Goal: Task Accomplishment & Management: Manage account settings

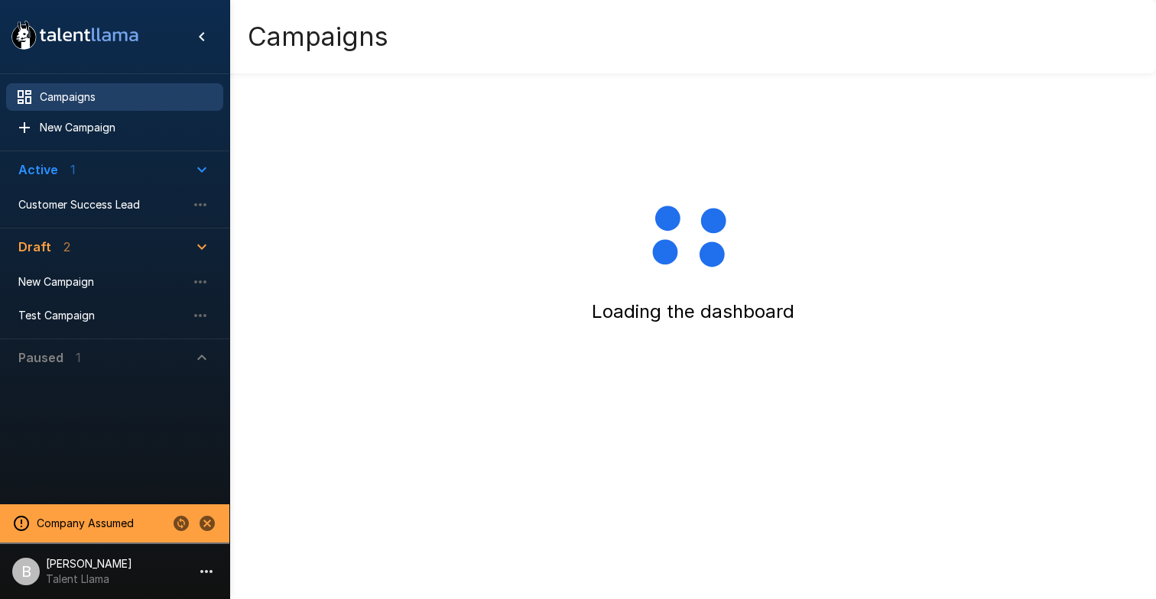
click at [88, 565] on p "[PERSON_NAME]" at bounding box center [89, 564] width 86 height 15
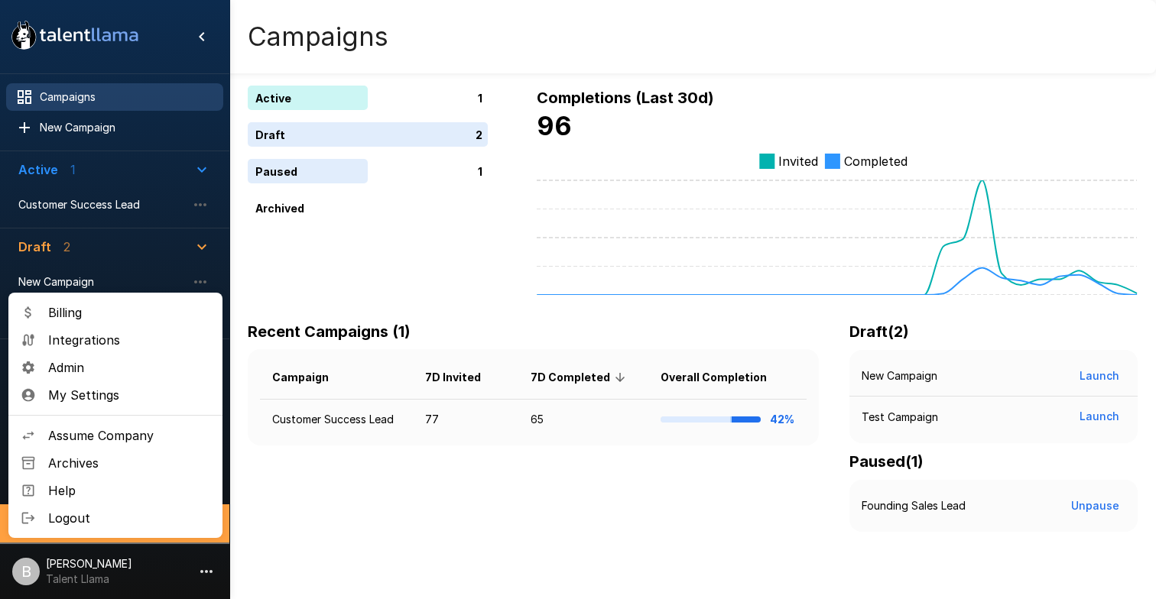
drag, startPoint x: 330, startPoint y: 550, endPoint x: 317, endPoint y: 550, distance: 12.2
click at [329, 550] on div at bounding box center [578, 299] width 1156 height 599
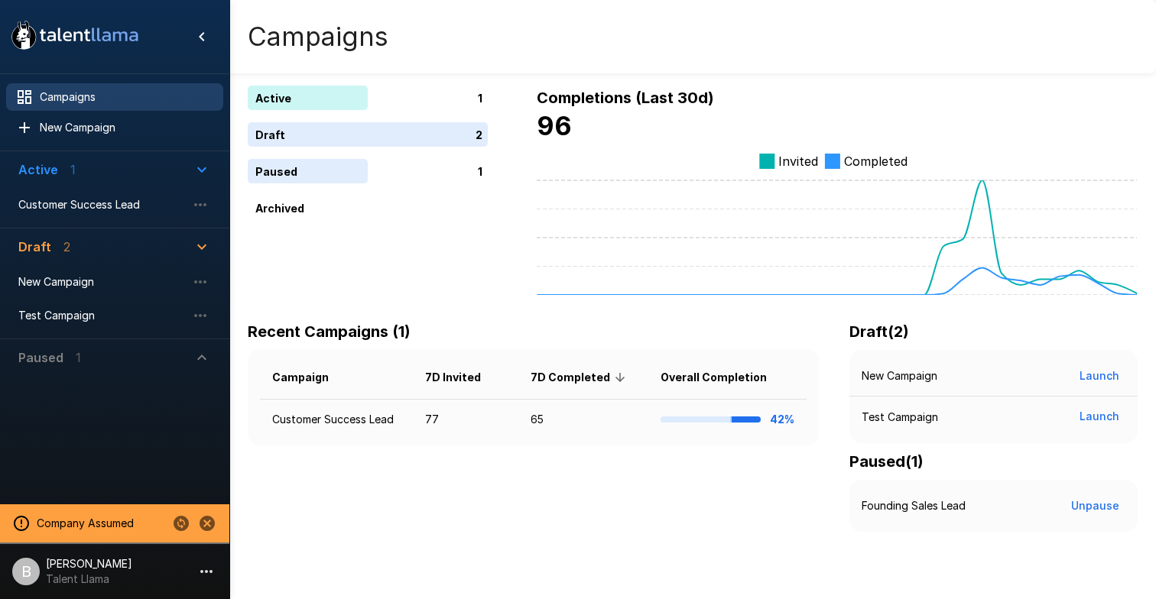
click at [186, 528] on icon "Change to another company" at bounding box center [181, 523] width 15 height 15
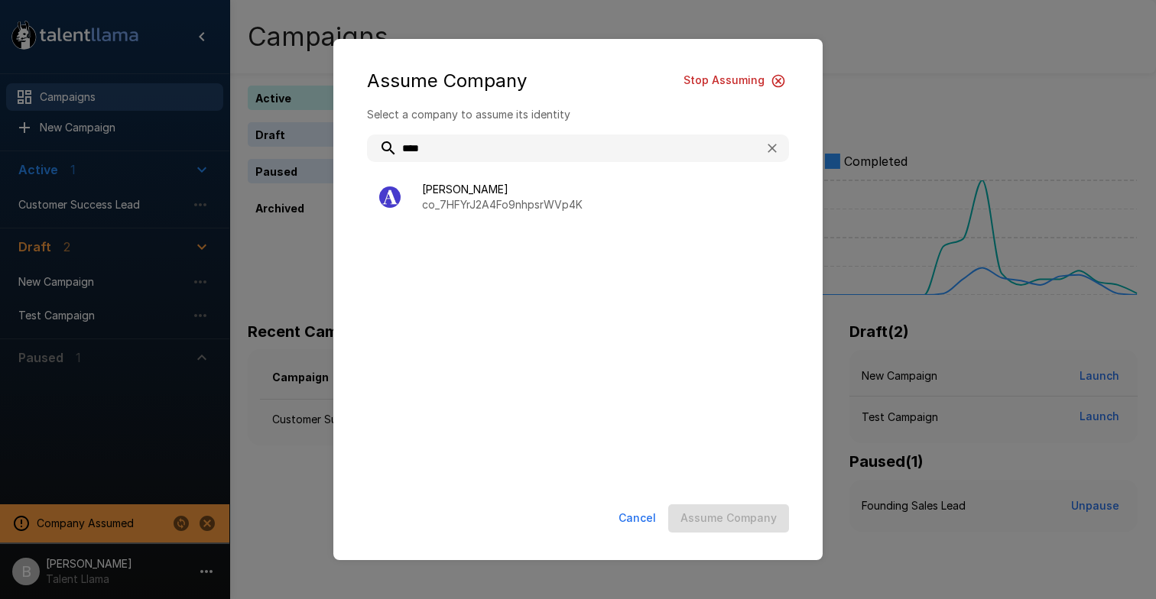
type input "****"
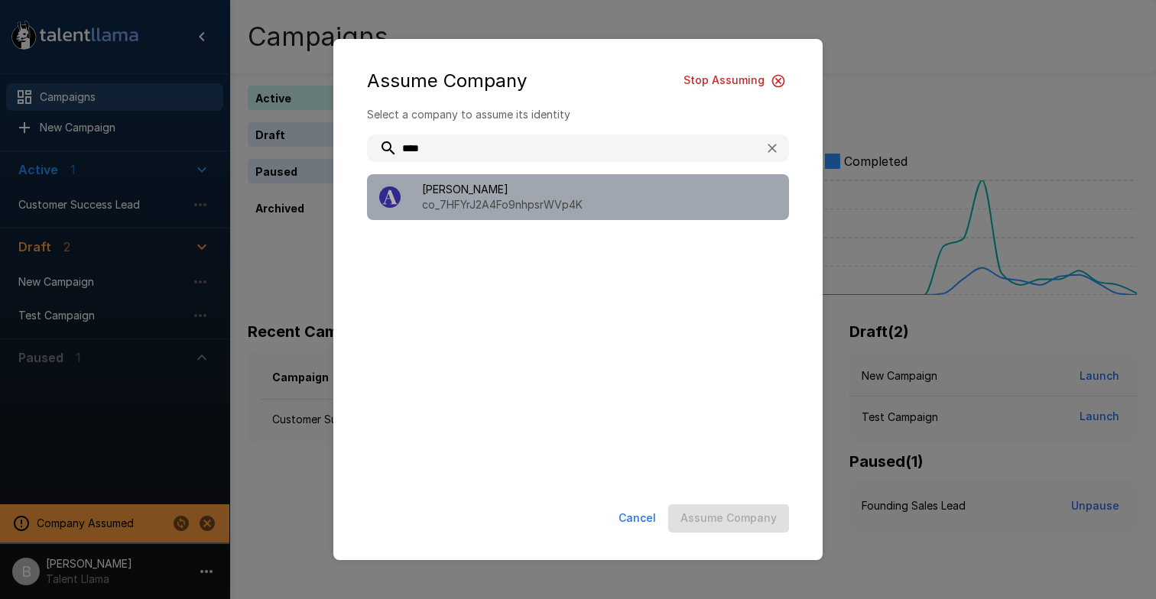
click at [468, 199] on p "co_7HFYrJ2A4Fo9nhpsrWVp4K" at bounding box center [599, 204] width 355 height 15
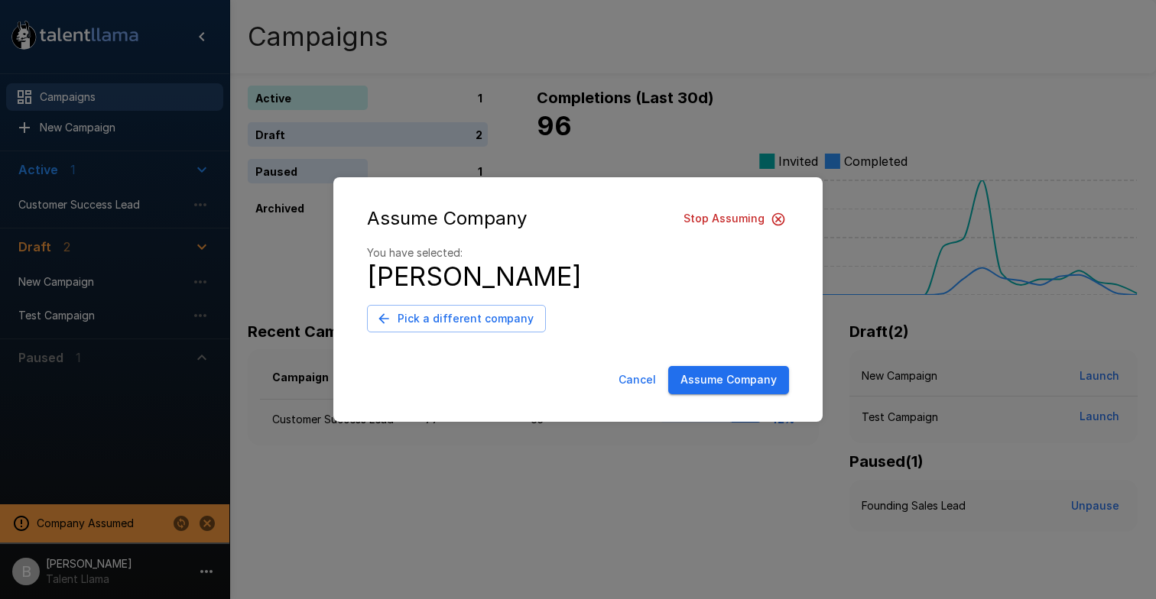
click at [718, 379] on button "Assume Company" at bounding box center [728, 380] width 121 height 28
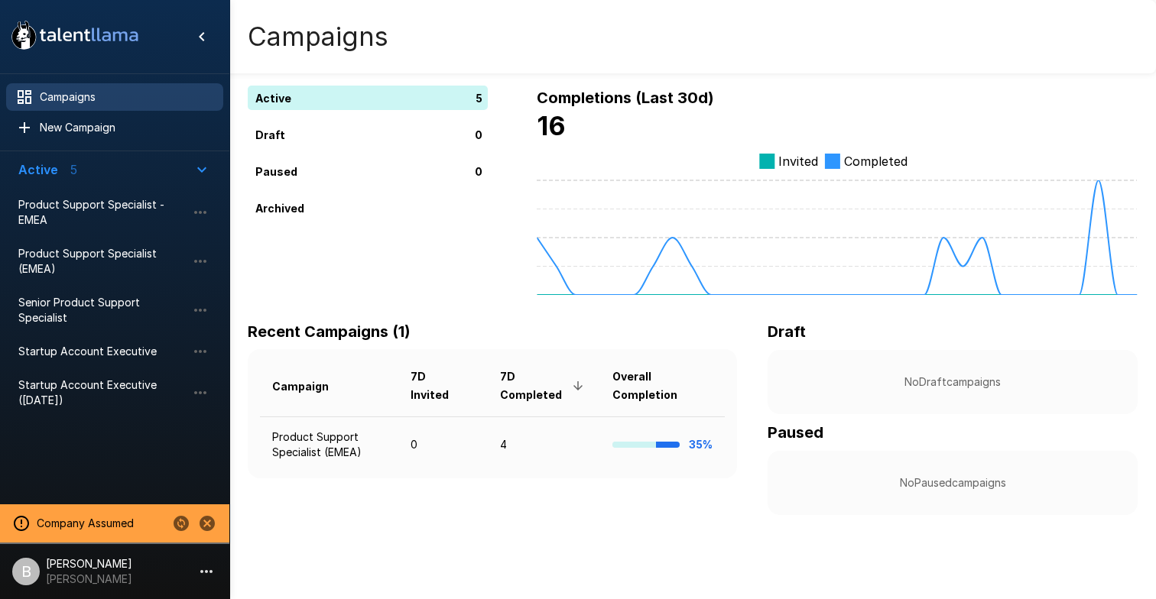
click at [50, 570] on p "[PERSON_NAME]" at bounding box center [89, 564] width 86 height 15
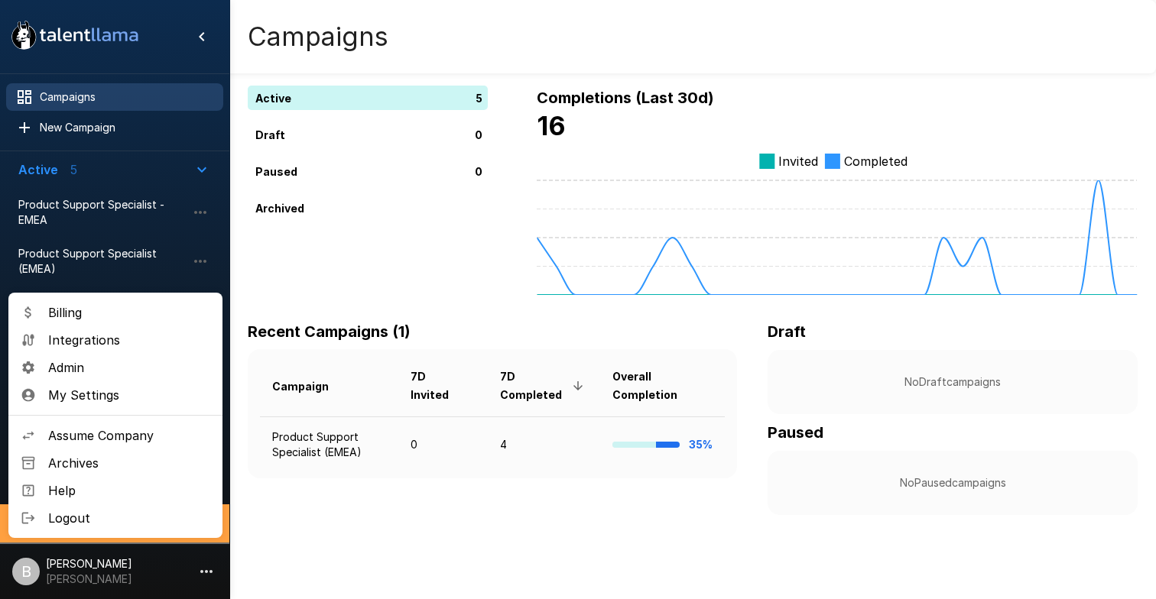
click at [117, 373] on span "Admin" at bounding box center [129, 368] width 162 height 18
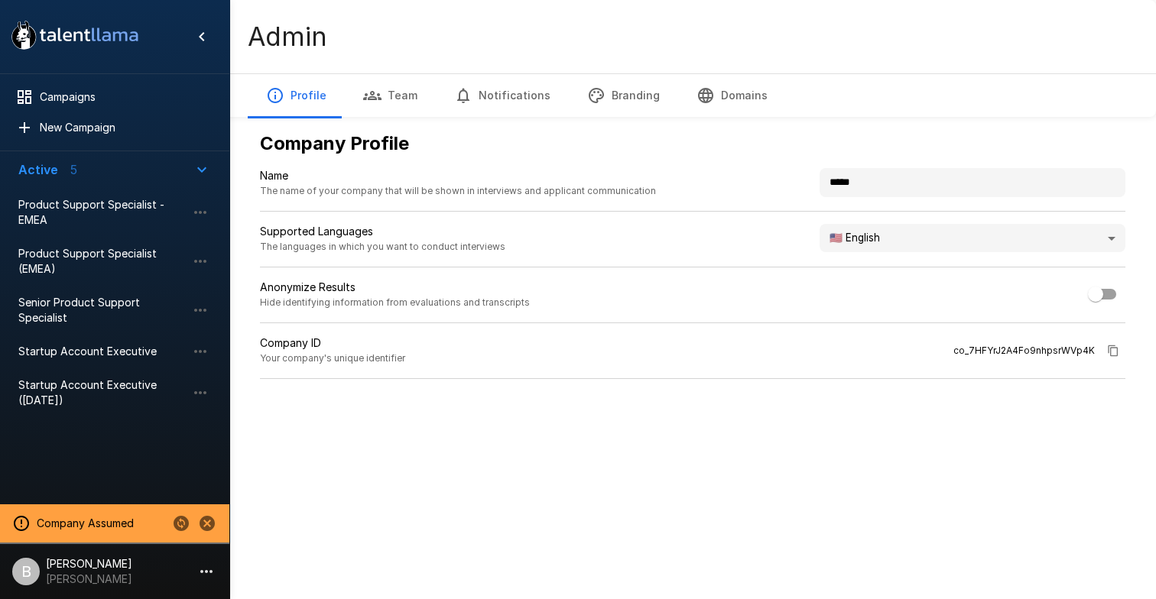
click at [411, 102] on button "Team" at bounding box center [390, 95] width 91 height 43
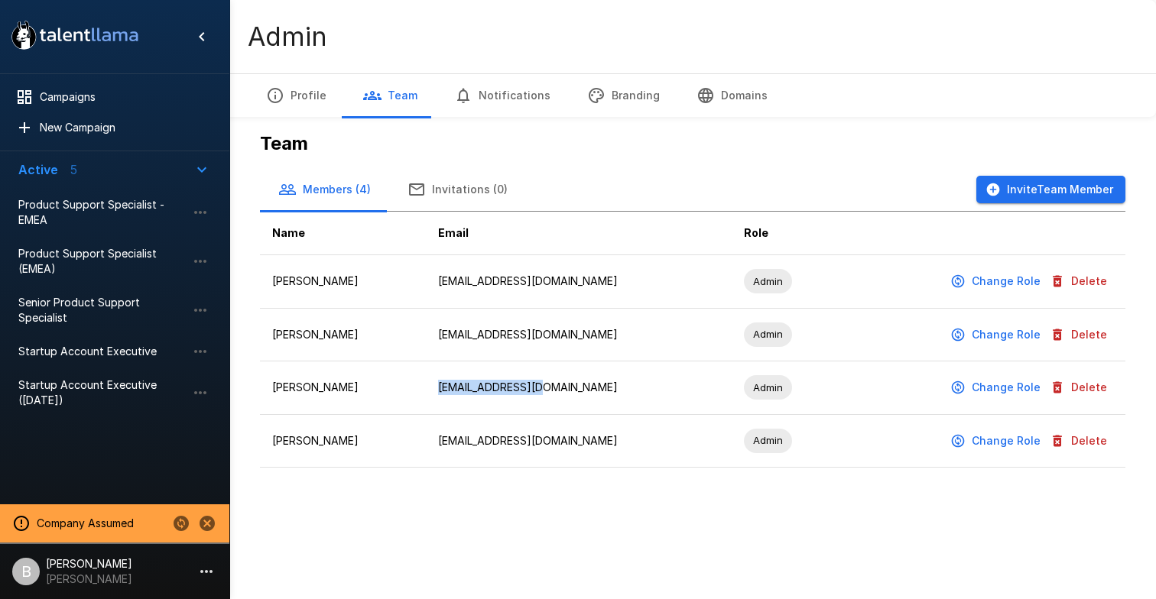
drag, startPoint x: 569, startPoint y: 390, endPoint x: 450, endPoint y: 390, distance: 118.5
click at [450, 390] on td "[EMAIL_ADDRESS][DOMAIN_NAME]" at bounding box center [579, 389] width 306 height 54
copy td "[EMAIL_ADDRESS][DOMAIN_NAME]"
click at [1097, 384] on button "Delete" at bounding box center [1080, 388] width 67 height 28
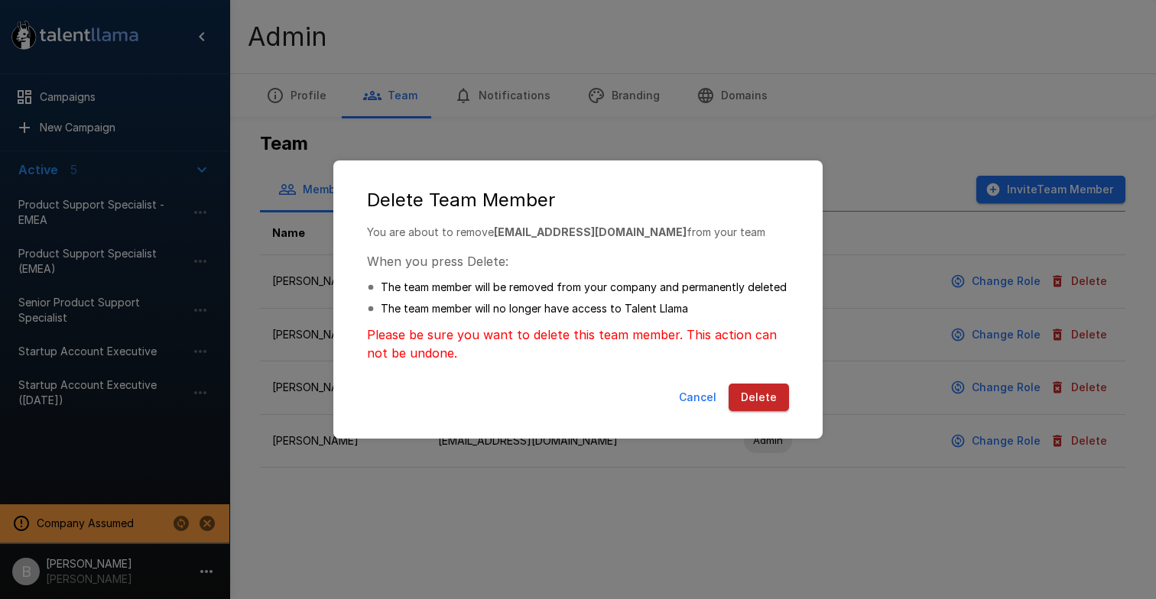
click at [764, 400] on button "Delete" at bounding box center [759, 398] width 60 height 28
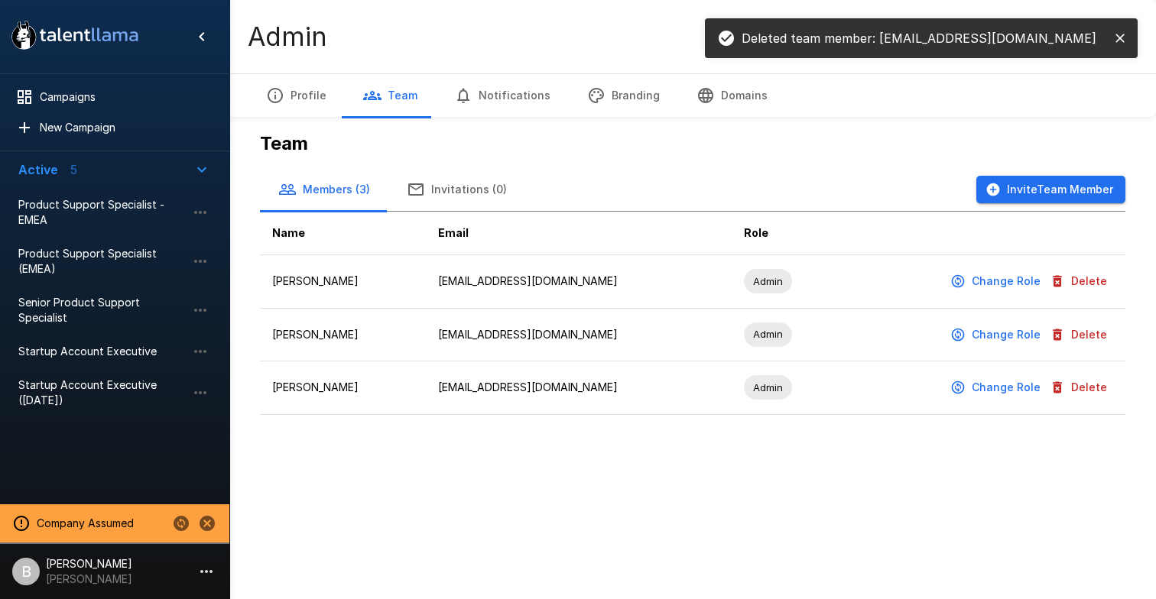
click at [1037, 187] on button "Invite Team Member" at bounding box center [1050, 190] width 149 height 28
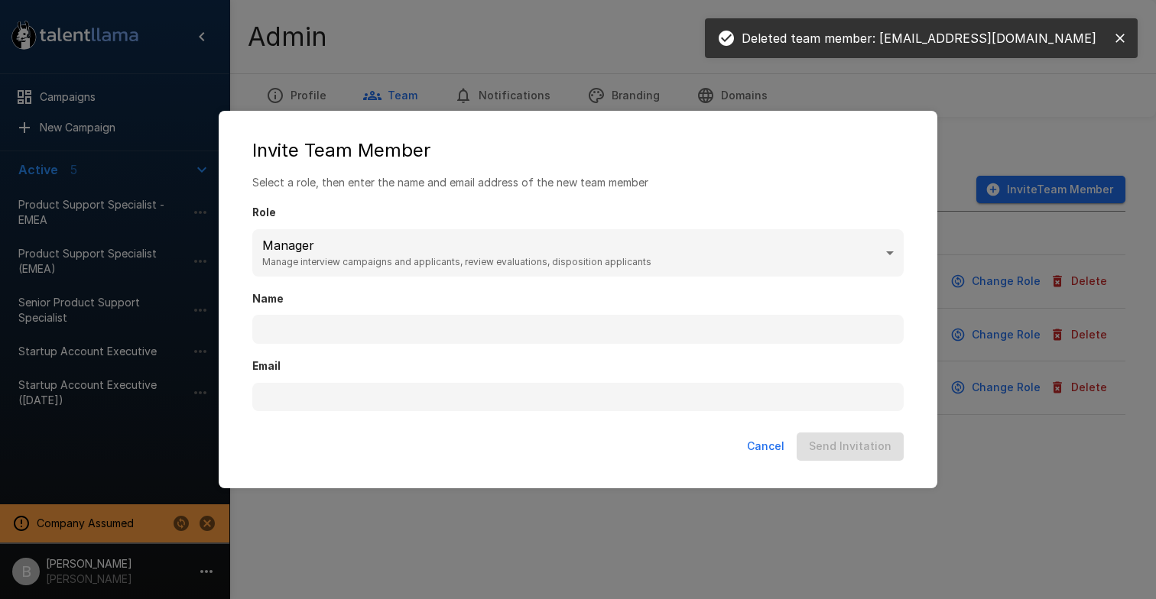
click at [432, 235] on body ".st0{fill:#FFFFFF;} .st1{fill:#76a4ed;} Campaigns New Campaign Active 5 Product…" at bounding box center [578, 299] width 1156 height 599
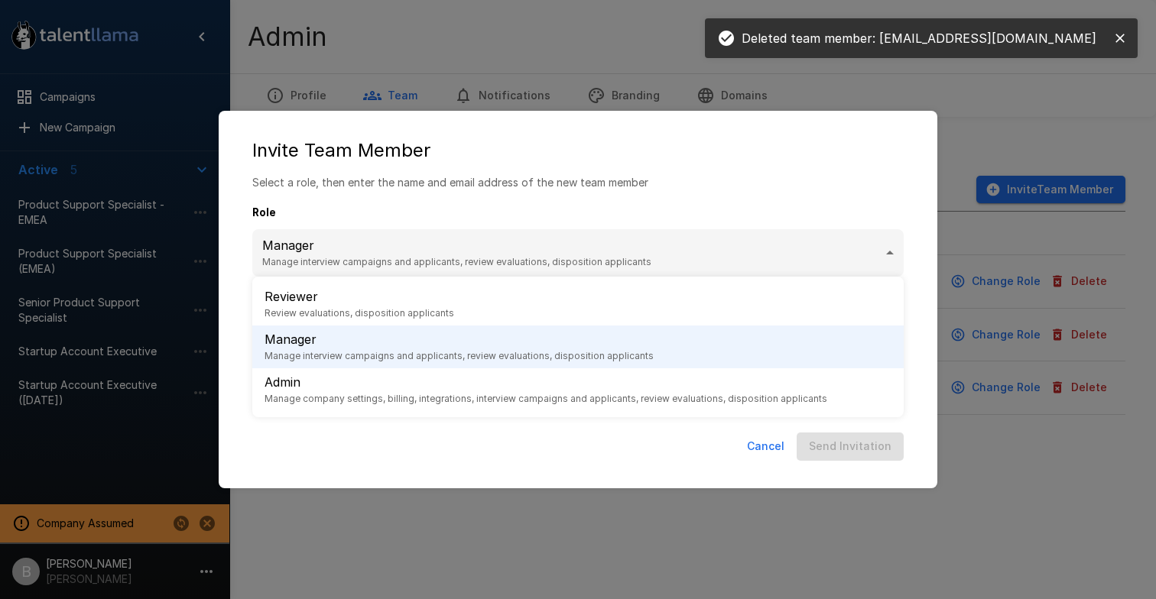
click at [312, 382] on p "Admin" at bounding box center [546, 382] width 563 height 18
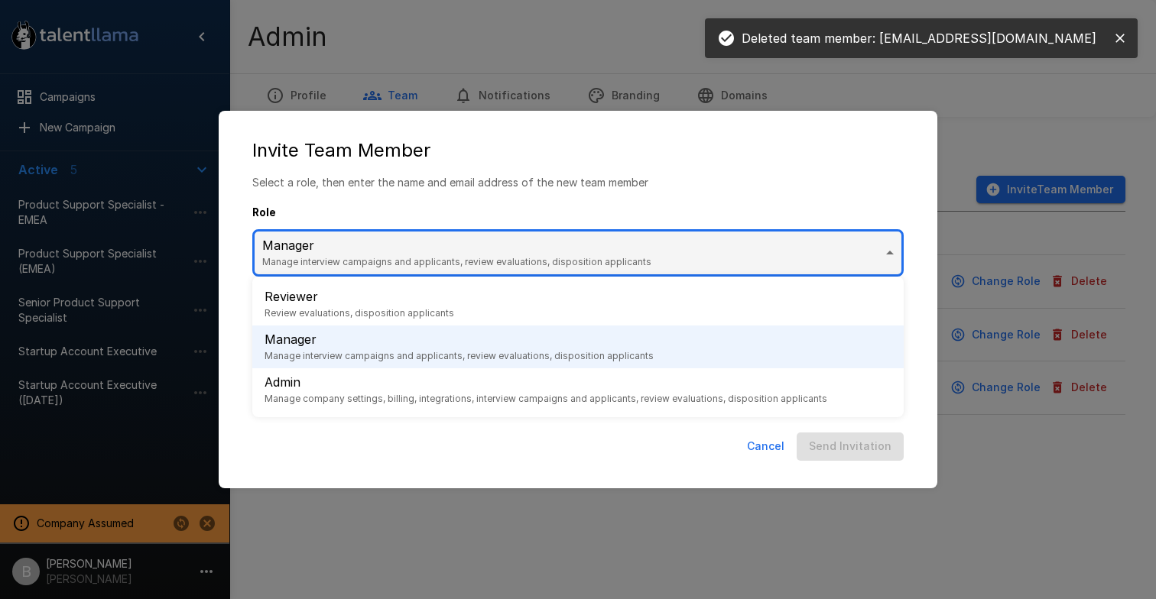
type input "*****"
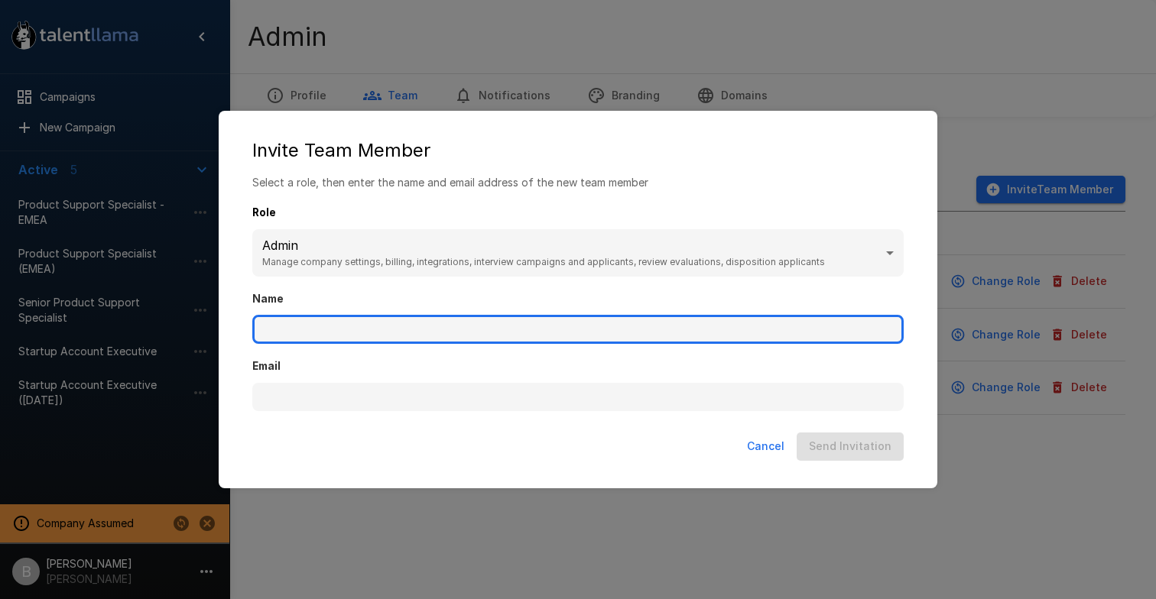
click at [324, 331] on input "Name" at bounding box center [577, 329] width 651 height 29
type input "**********"
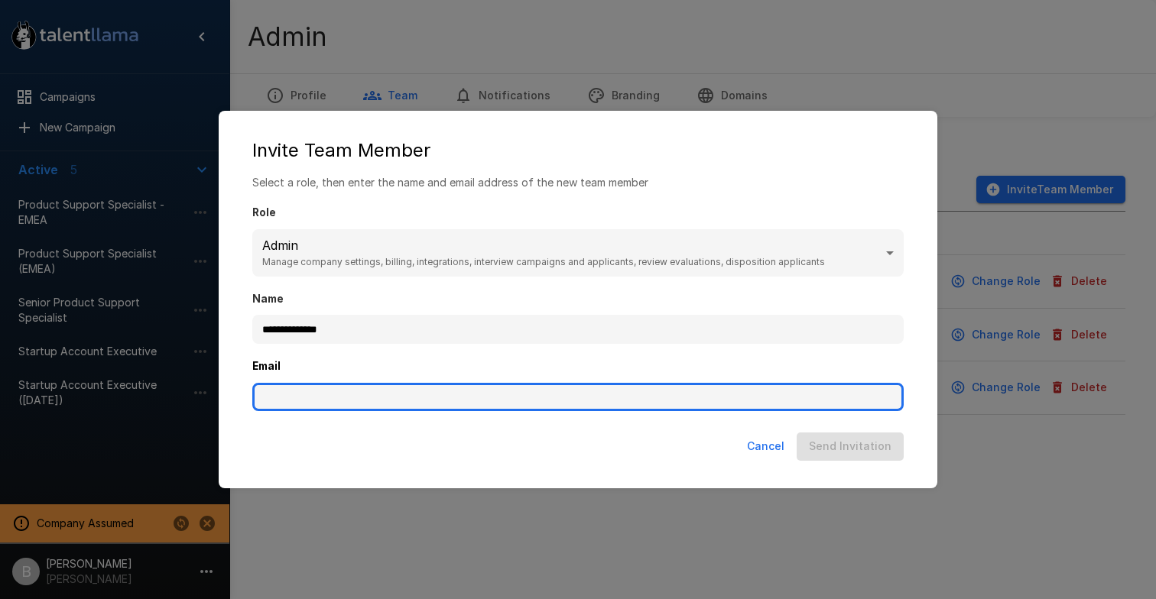
paste input "**********"
type input "**********"
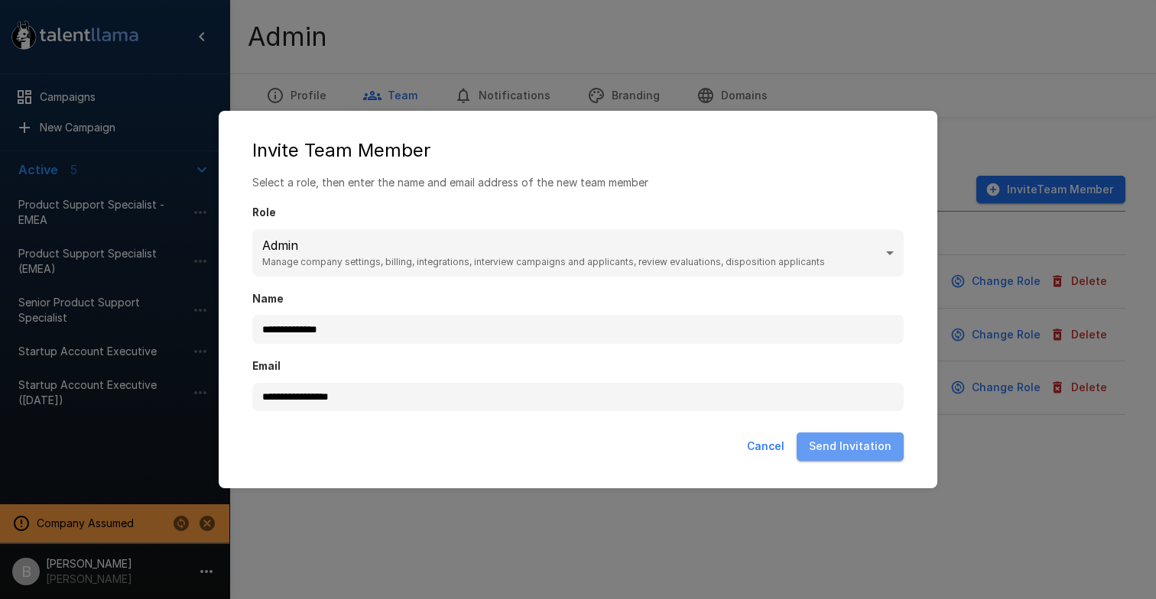
click at [875, 442] on button "Send Invitation" at bounding box center [850, 447] width 107 height 28
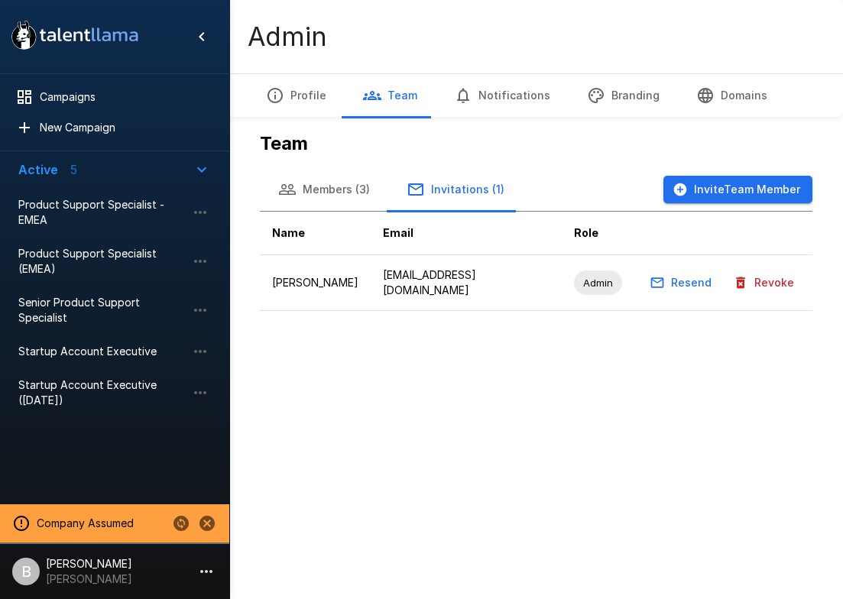
click at [463, 398] on div ".st0{fill:#FFFFFF;} .st1{fill:#76a4ed;} Campaigns New Campaign Active 5 Product…" at bounding box center [421, 299] width 843 height 599
click at [320, 102] on button "Profile" at bounding box center [296, 95] width 97 height 43
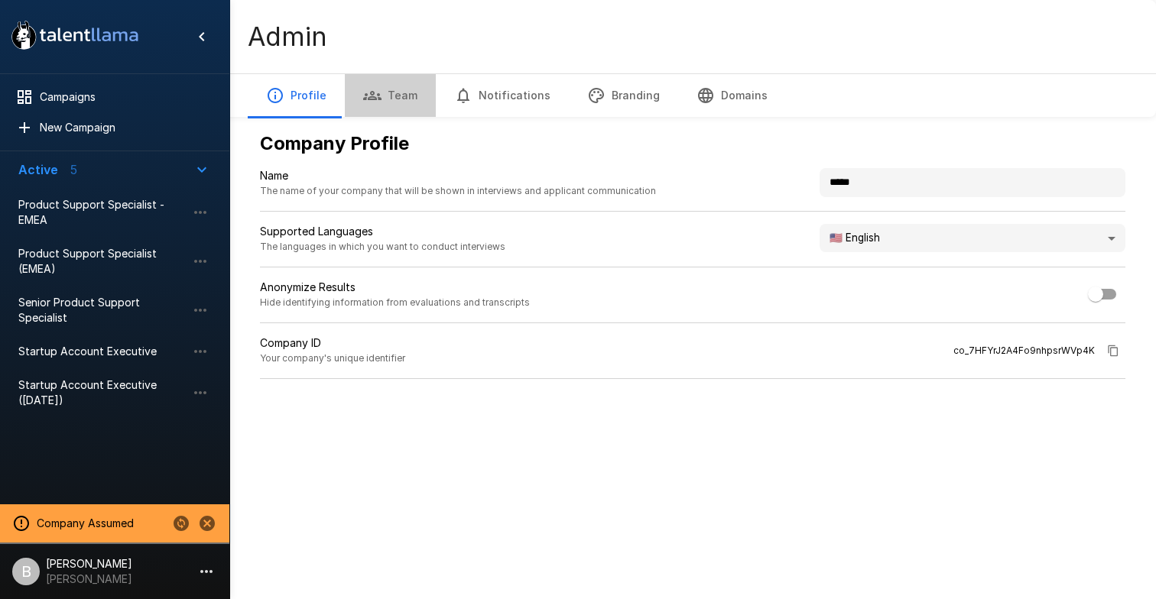
click at [403, 94] on button "Team" at bounding box center [390, 95] width 91 height 43
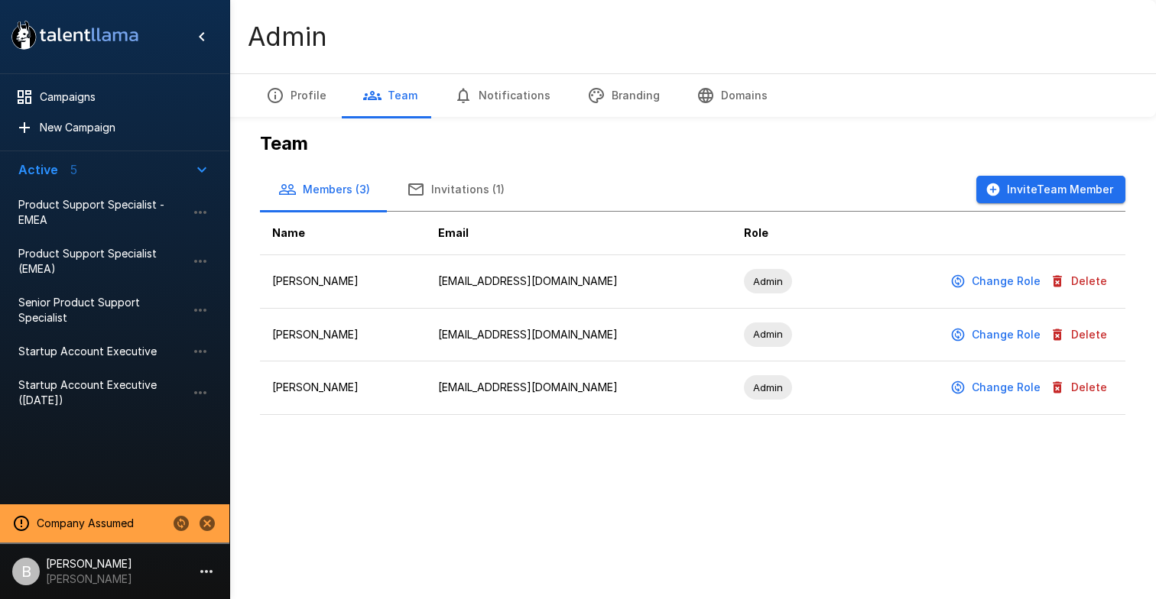
click at [431, 175] on button "Invitations (1)" at bounding box center [455, 189] width 135 height 43
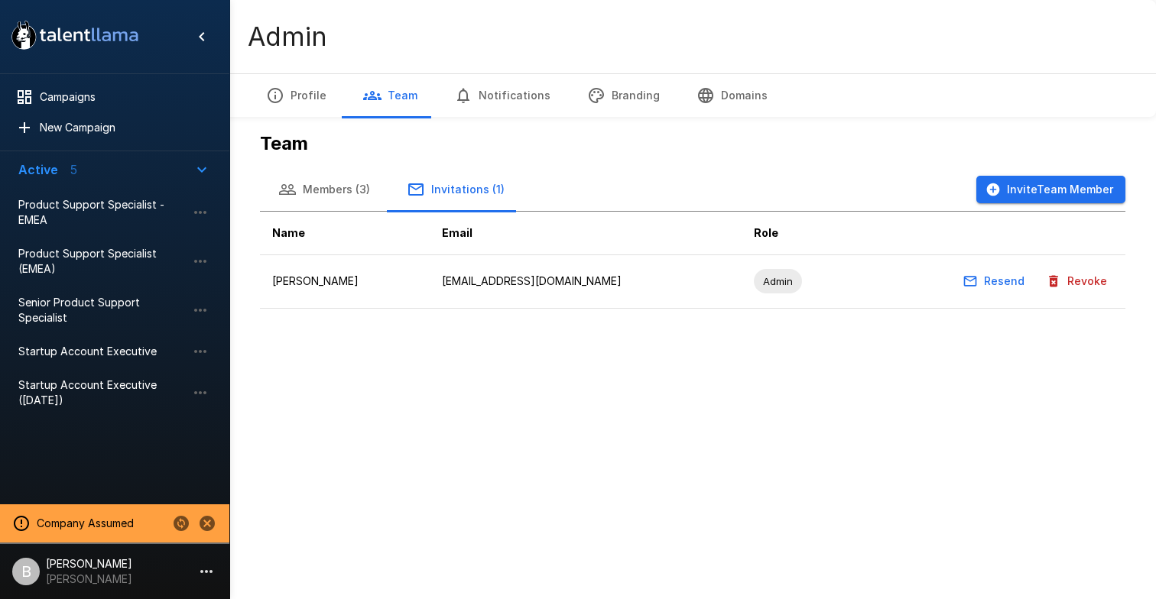
click at [322, 188] on button "Members (3)" at bounding box center [324, 189] width 128 height 43
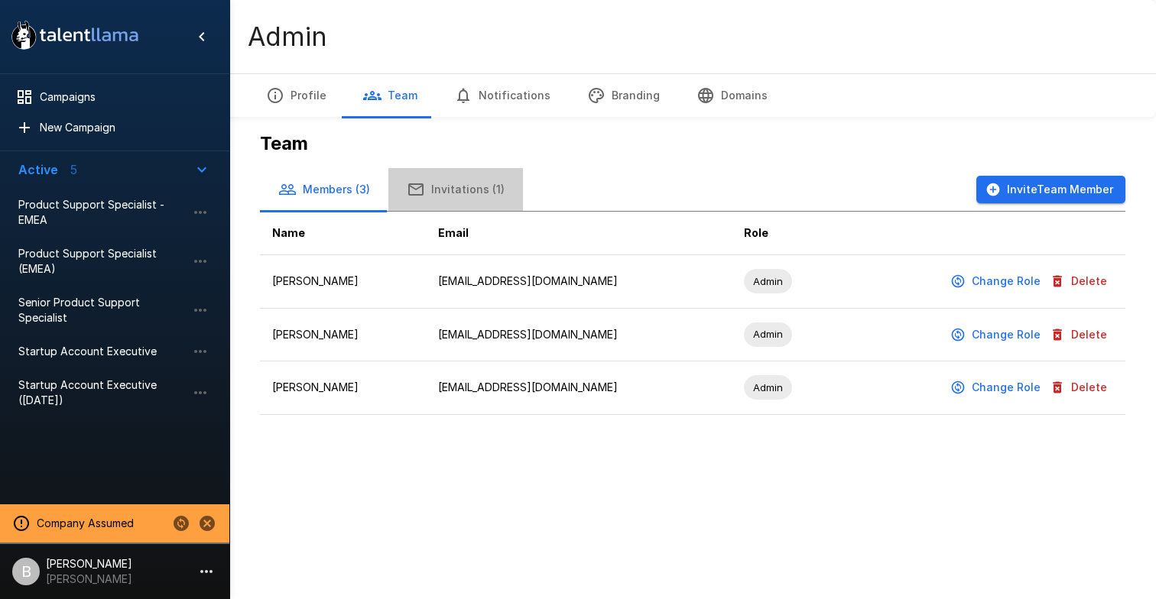
click at [478, 180] on button "Invitations (1)" at bounding box center [455, 189] width 135 height 43
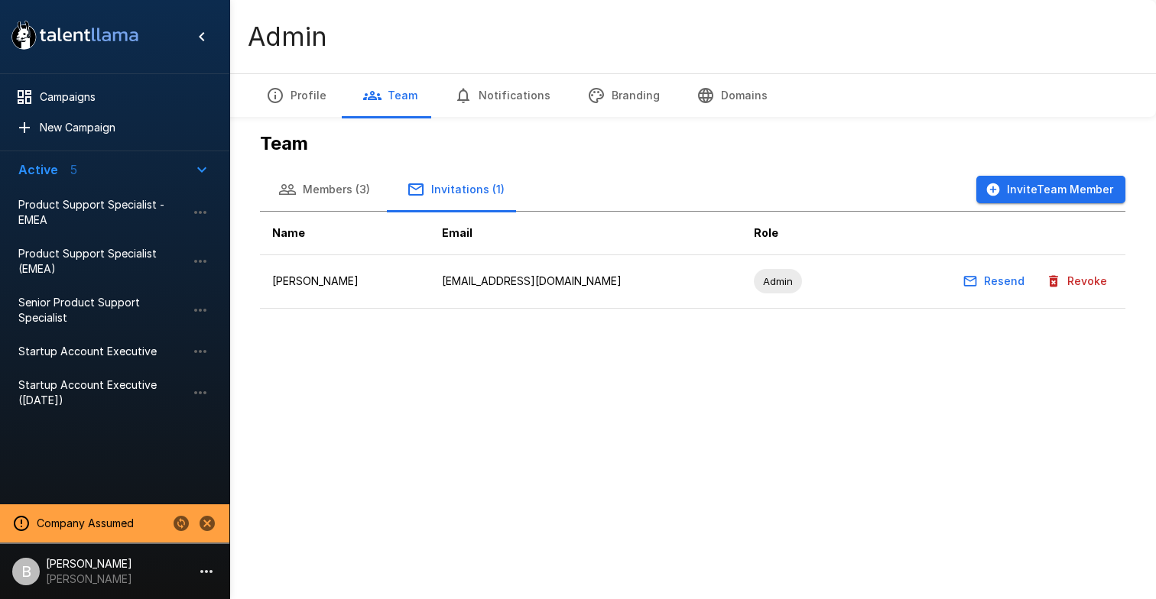
click at [289, 194] on icon "button" at bounding box center [287, 189] width 17 height 11
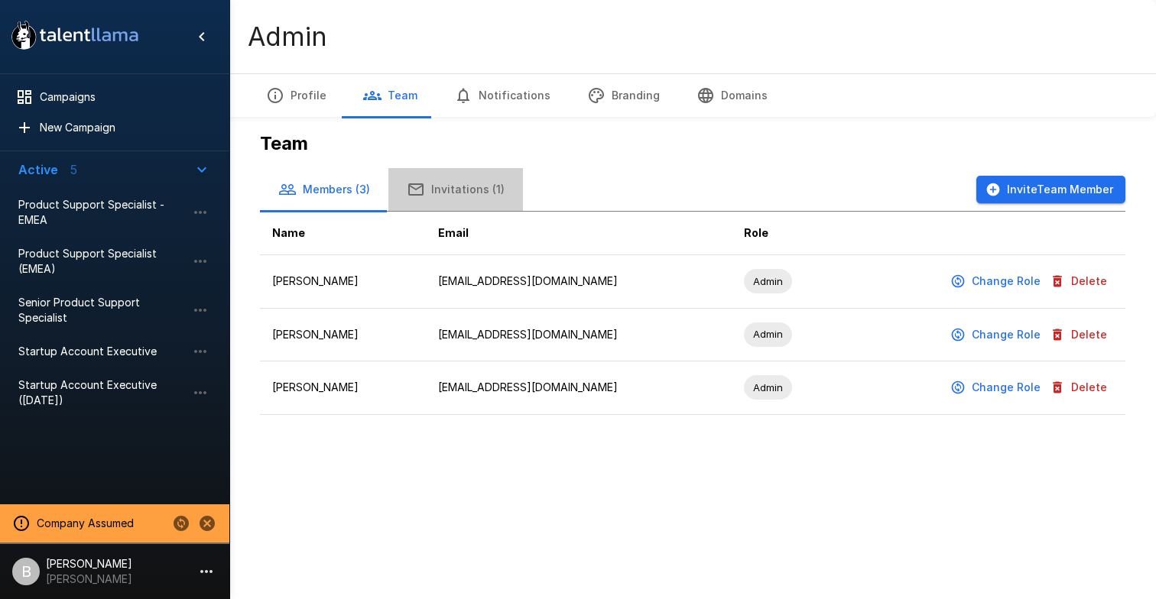
click at [474, 199] on button "Invitations (1)" at bounding box center [455, 189] width 135 height 43
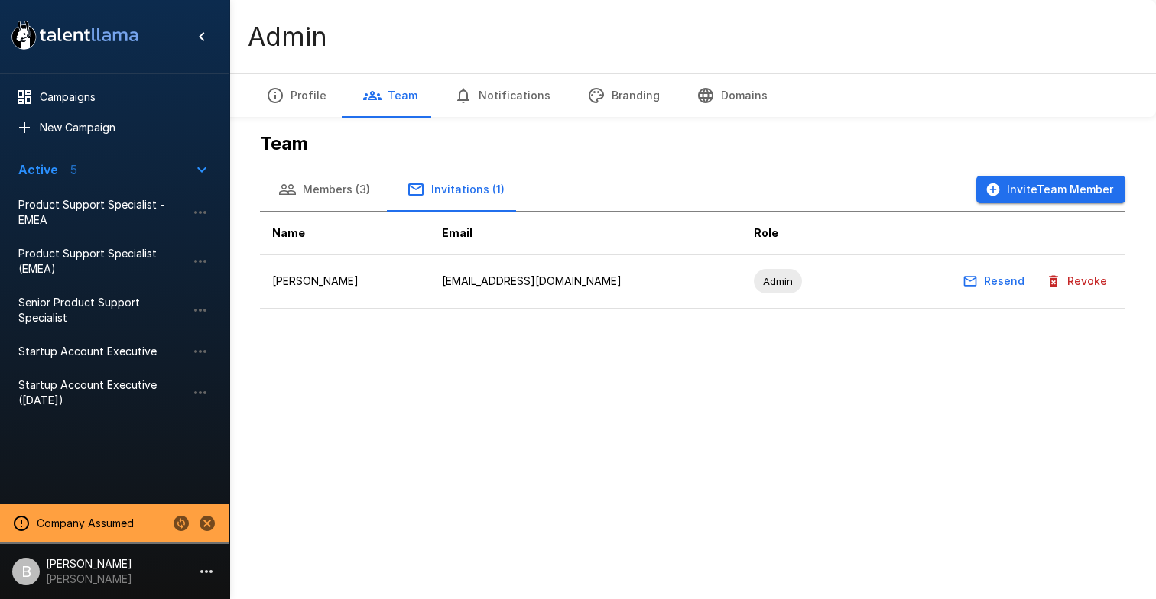
click at [330, 202] on button "Members (3)" at bounding box center [324, 189] width 128 height 43
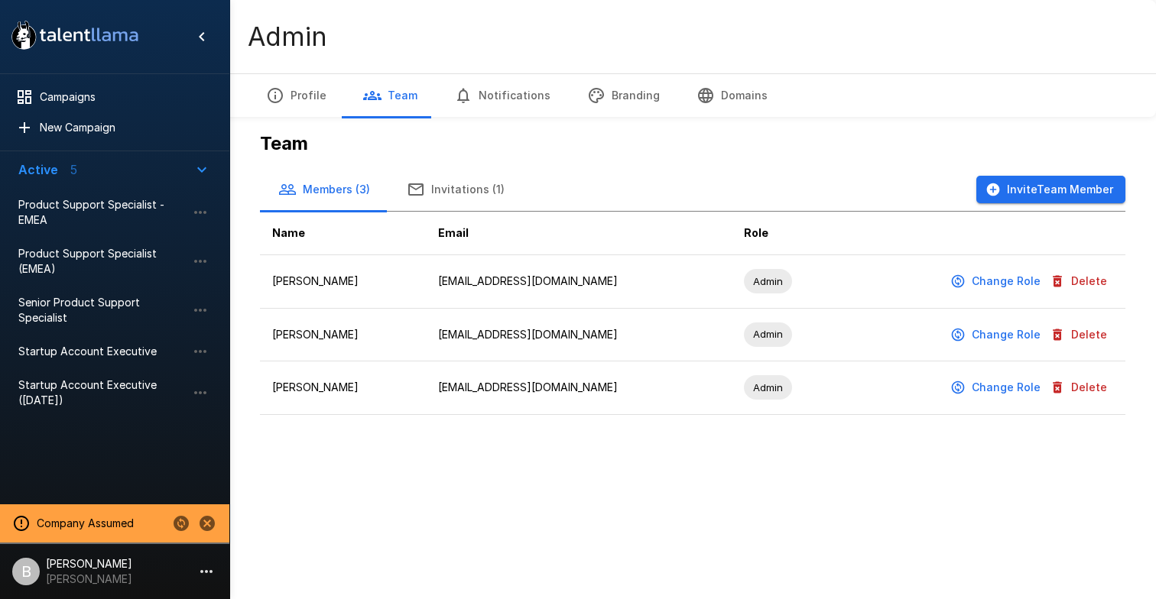
click at [472, 190] on button "Invitations (1)" at bounding box center [455, 189] width 135 height 43
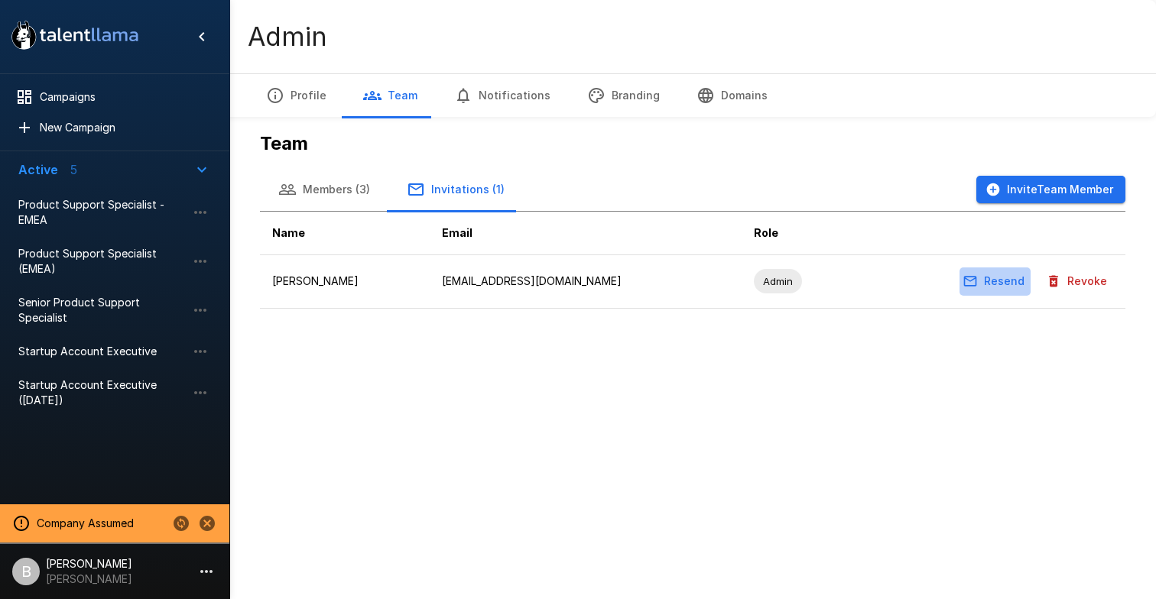
click at [997, 290] on button "Resend" at bounding box center [995, 282] width 71 height 28
click at [357, 191] on button "Members (3)" at bounding box center [324, 189] width 128 height 43
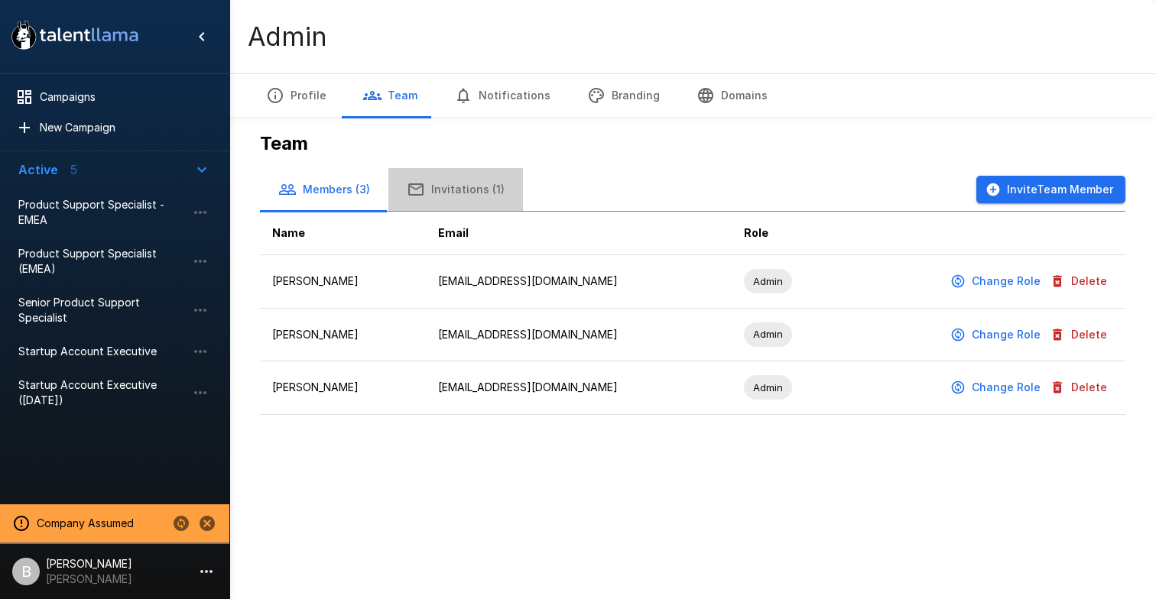
click at [479, 189] on button "Invitations (1)" at bounding box center [455, 189] width 135 height 43
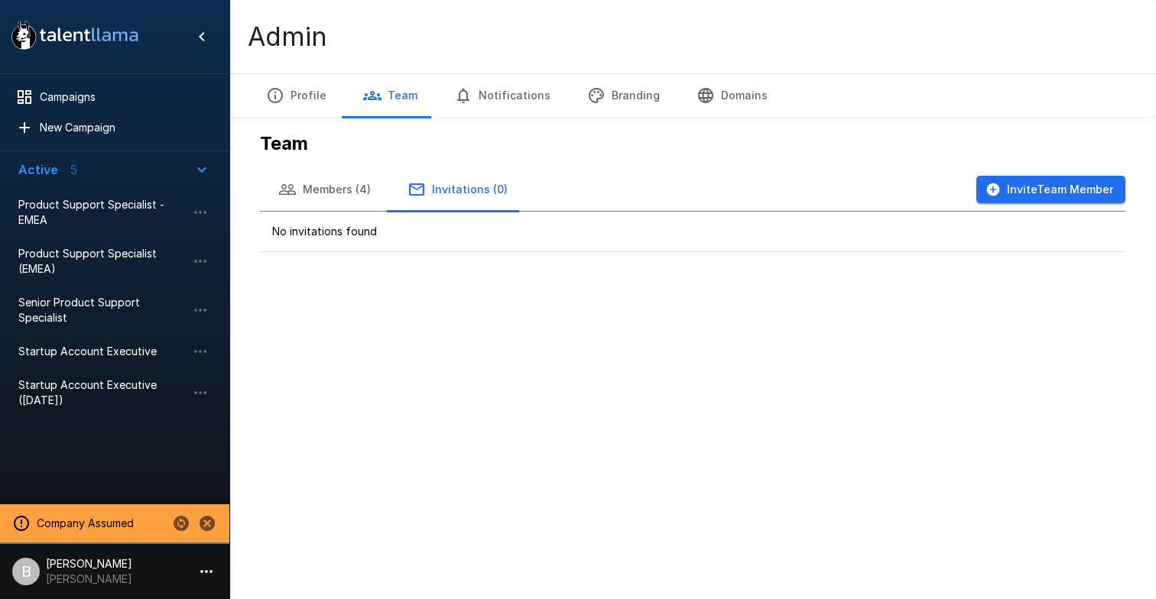
click at [352, 190] on button "Members (4)" at bounding box center [324, 189] width 129 height 43
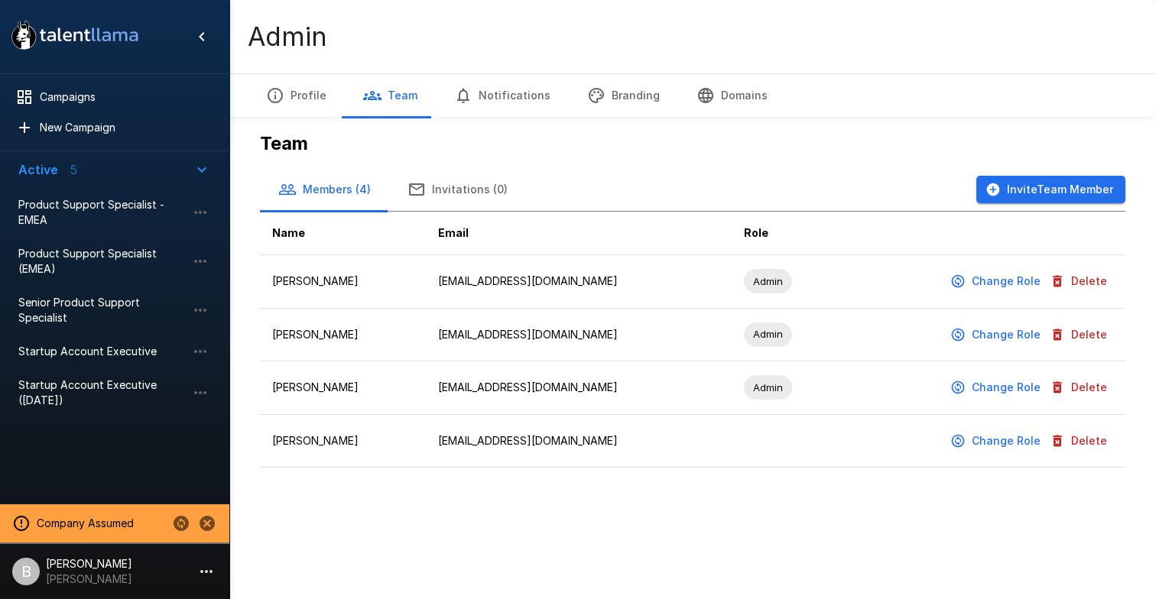
click at [1005, 442] on button "Change Role" at bounding box center [996, 441] width 99 height 28
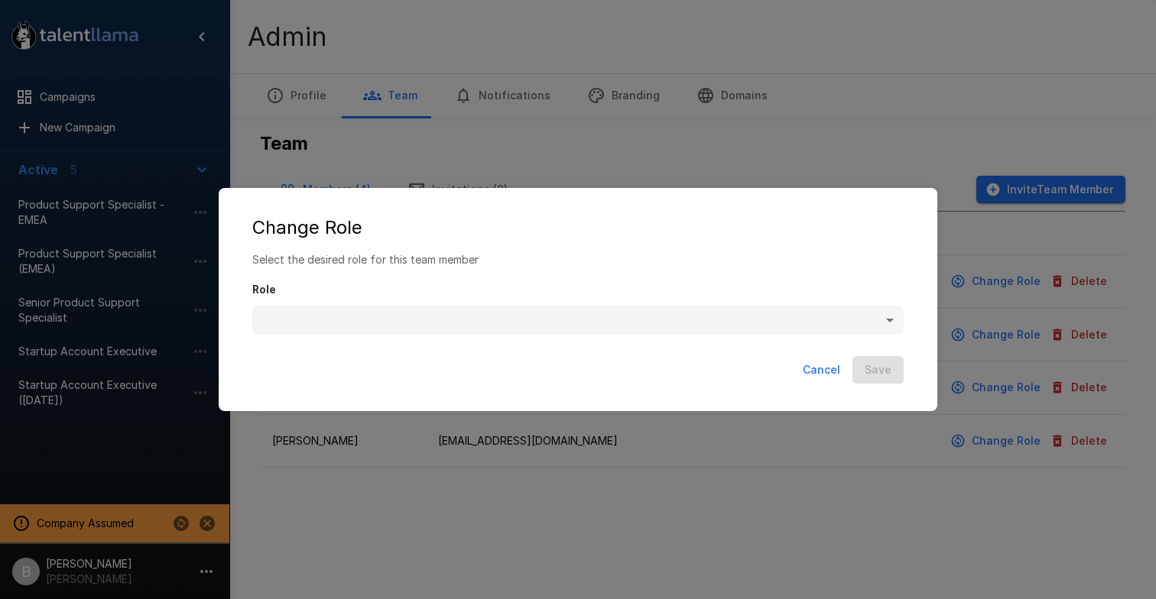
click at [542, 320] on body ".st0{fill:#FFFFFF;} .st1{fill:#76a4ed;} Campaigns New Campaign Active 5 Product…" at bounding box center [578, 299] width 1156 height 599
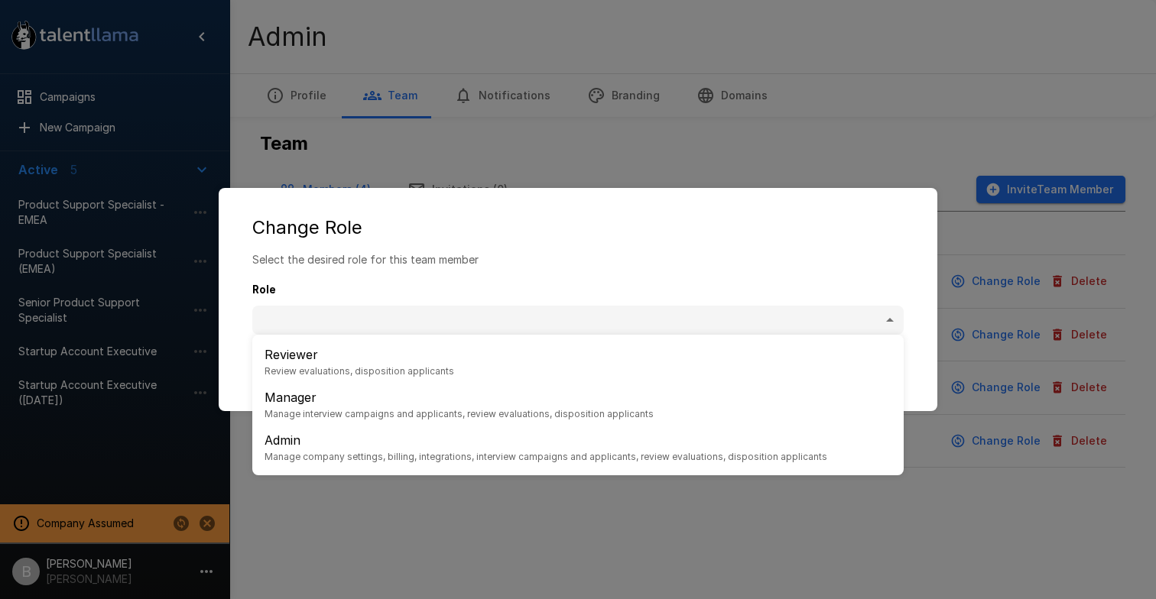
click at [339, 446] on p "Admin" at bounding box center [546, 440] width 563 height 18
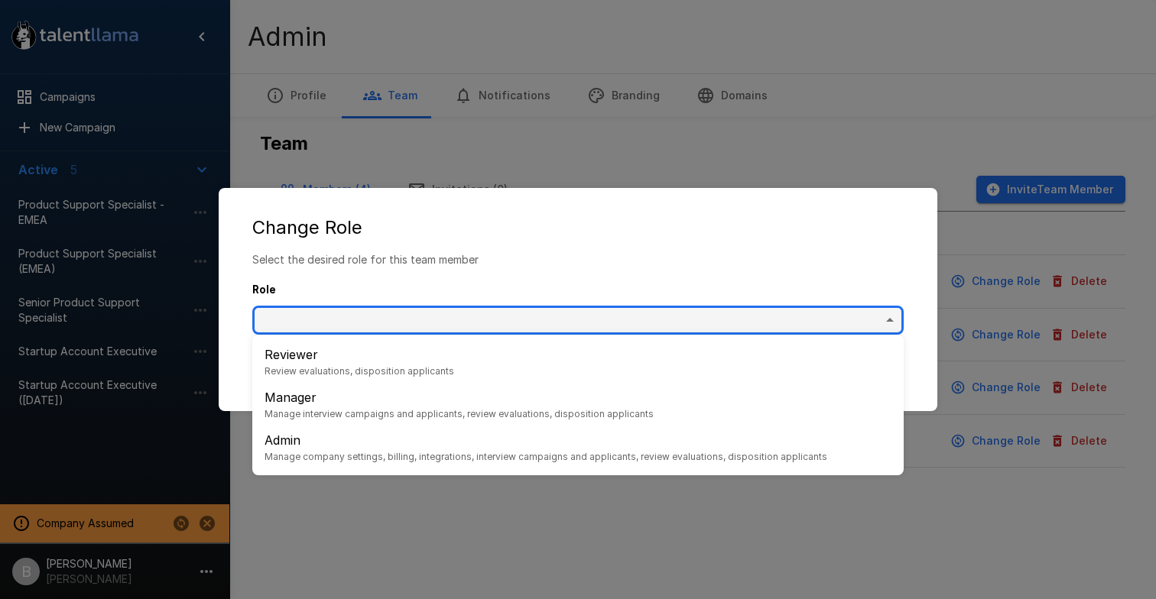
type input "*****"
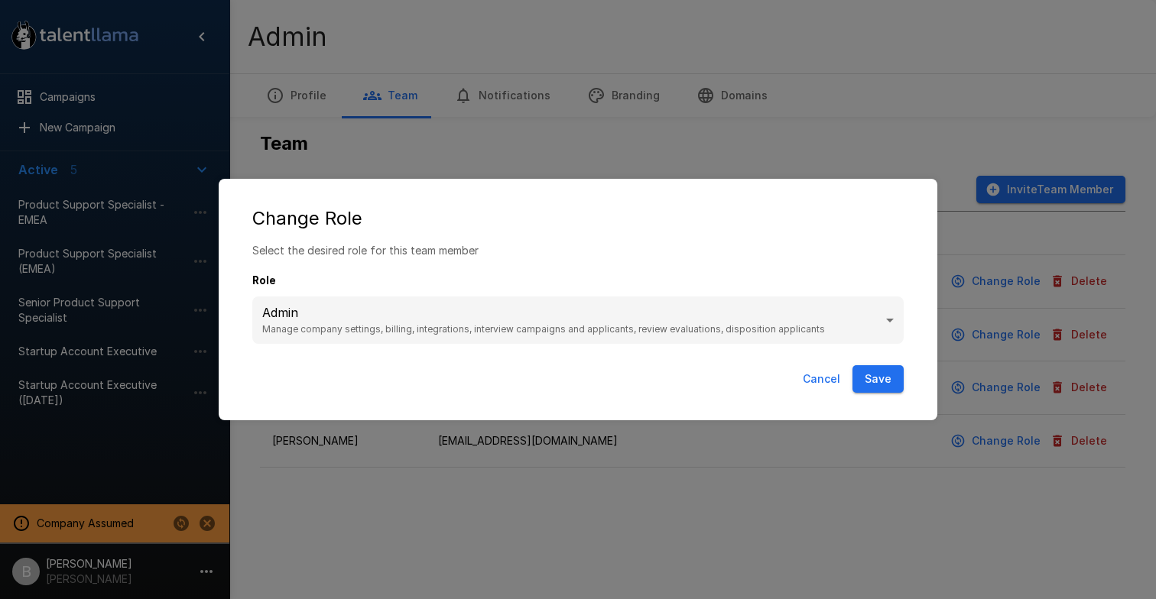
click at [865, 371] on button "Save" at bounding box center [877, 379] width 51 height 28
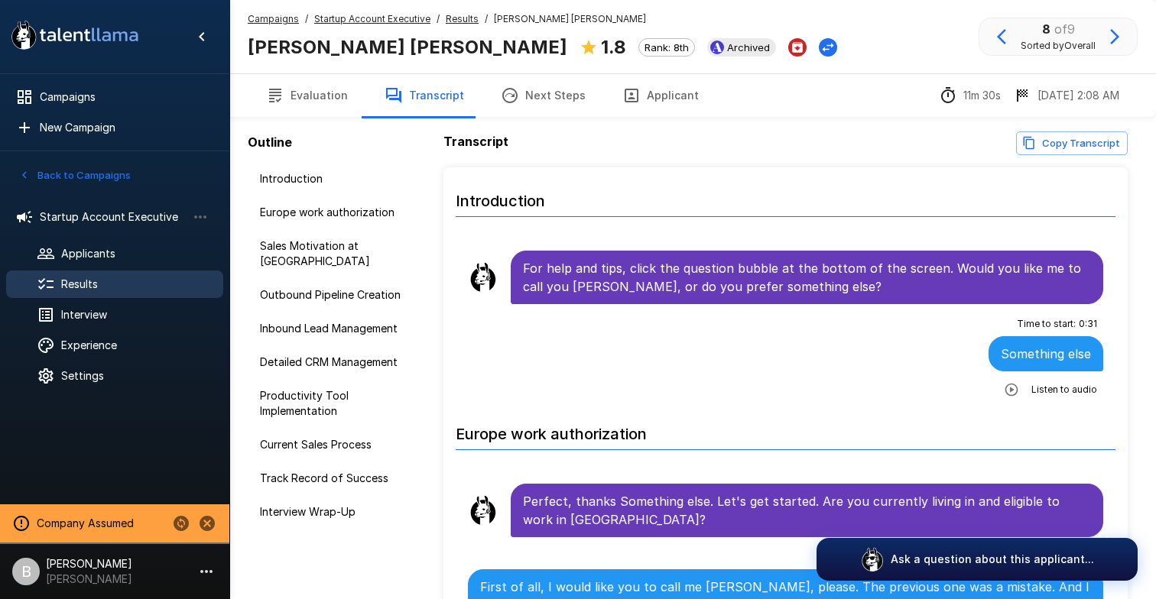
click at [777, 38] on div "Campaigns / Startup Account Executive / Results / Killian Egan Killian Egan 1.8…" at bounding box center [692, 36] width 927 height 73
click at [328, 96] on button "Evaluation" at bounding box center [307, 95] width 119 height 43
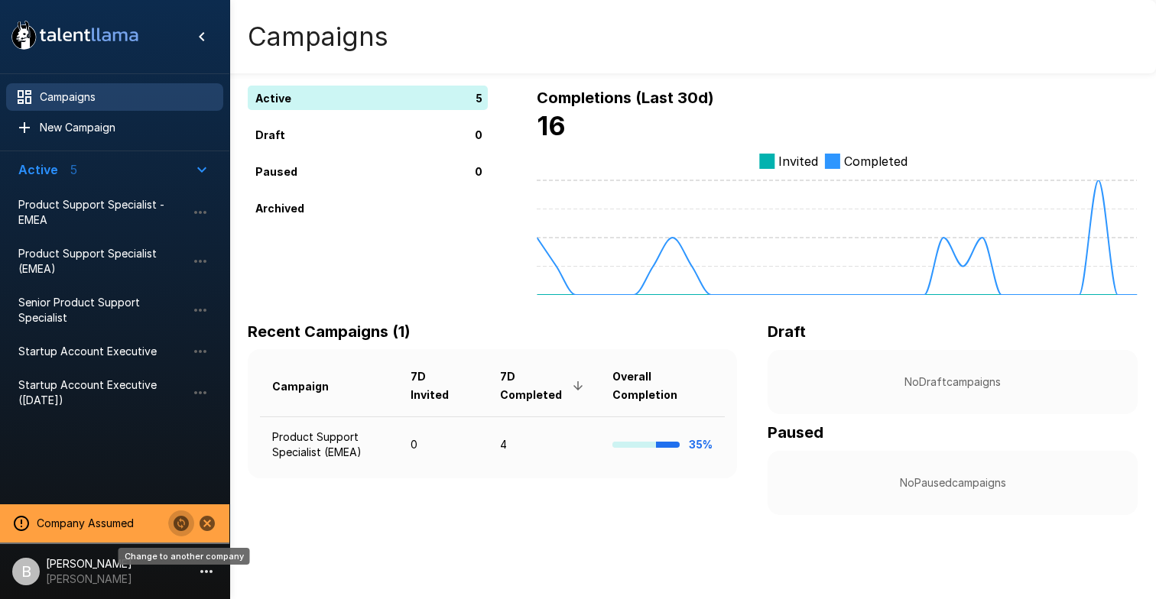
click at [187, 527] on icon "Change to another company" at bounding box center [181, 523] width 15 height 15
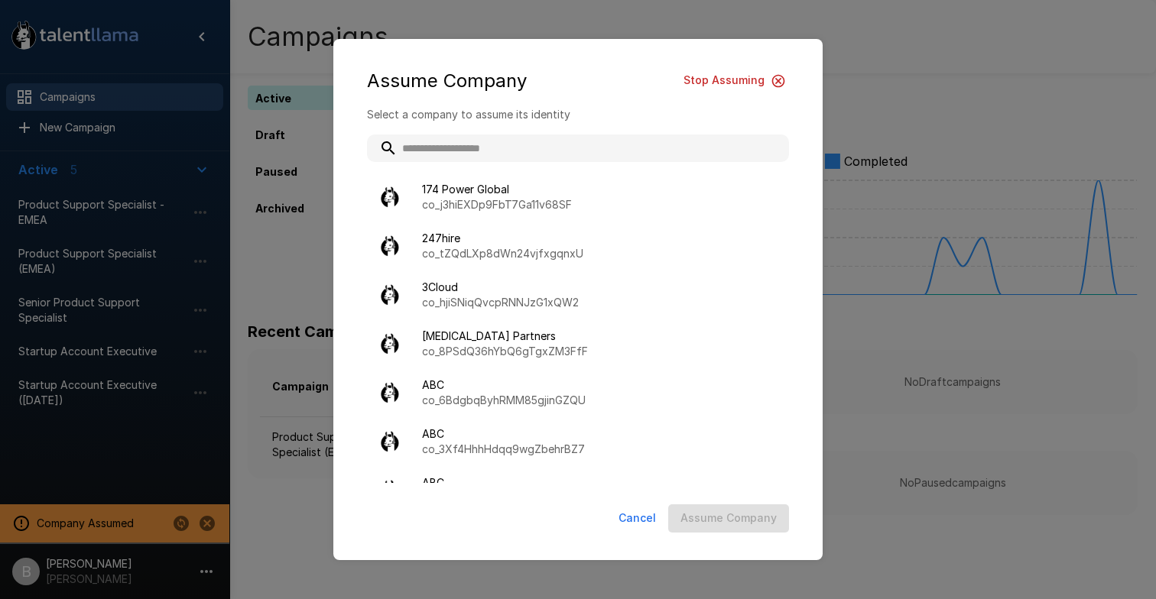
click at [490, 140] on input "text" at bounding box center [578, 149] width 422 height 28
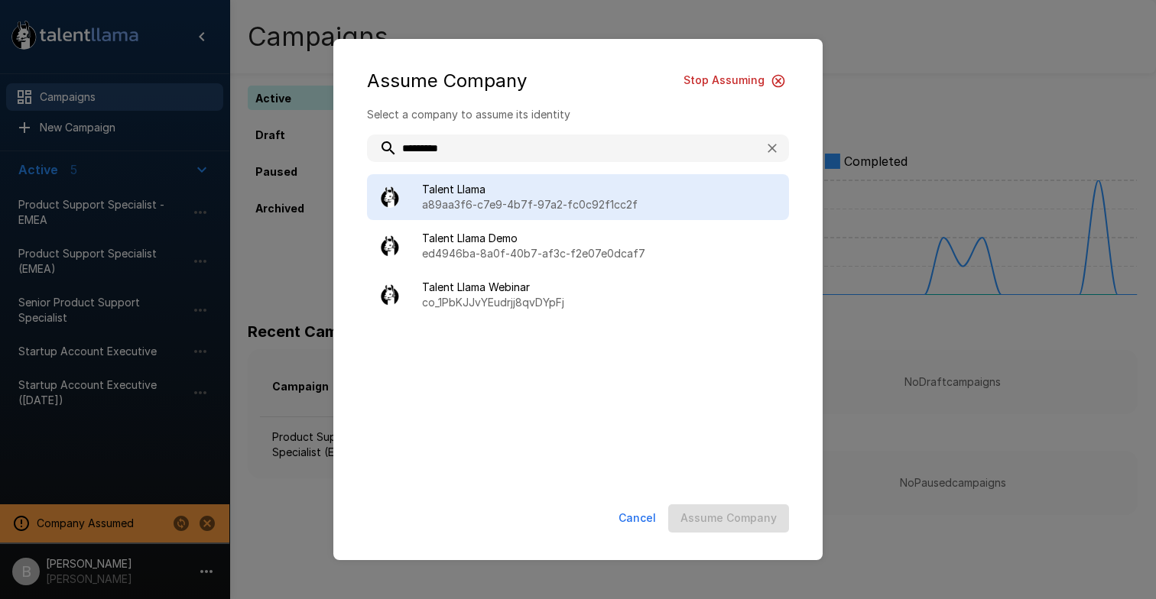
type input "*********"
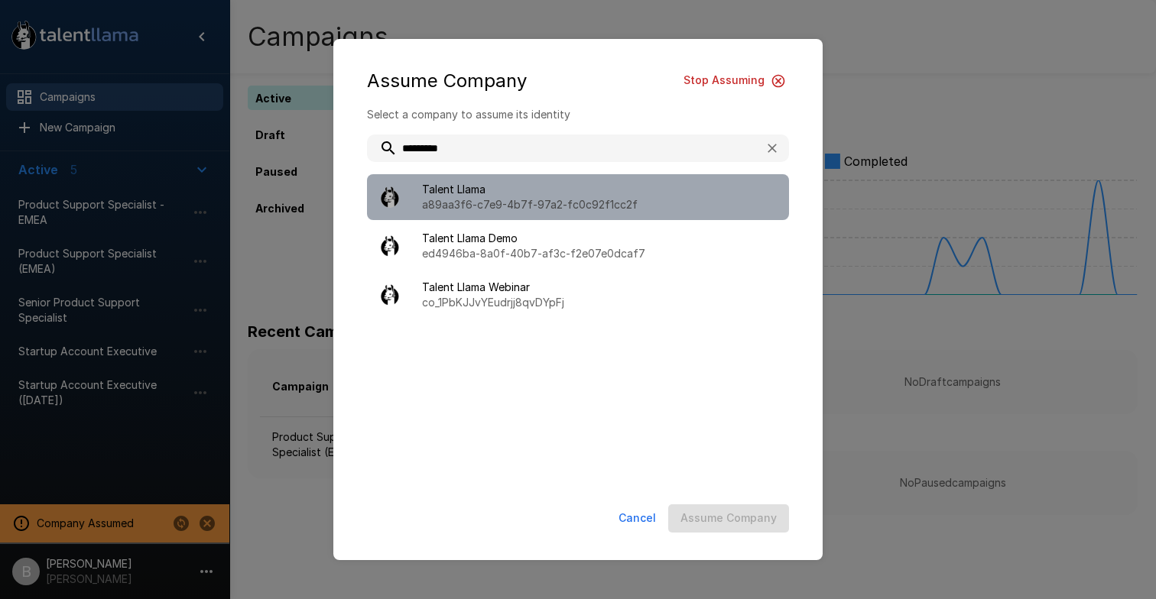
click at [511, 191] on span "Talent Llama" at bounding box center [599, 189] width 355 height 15
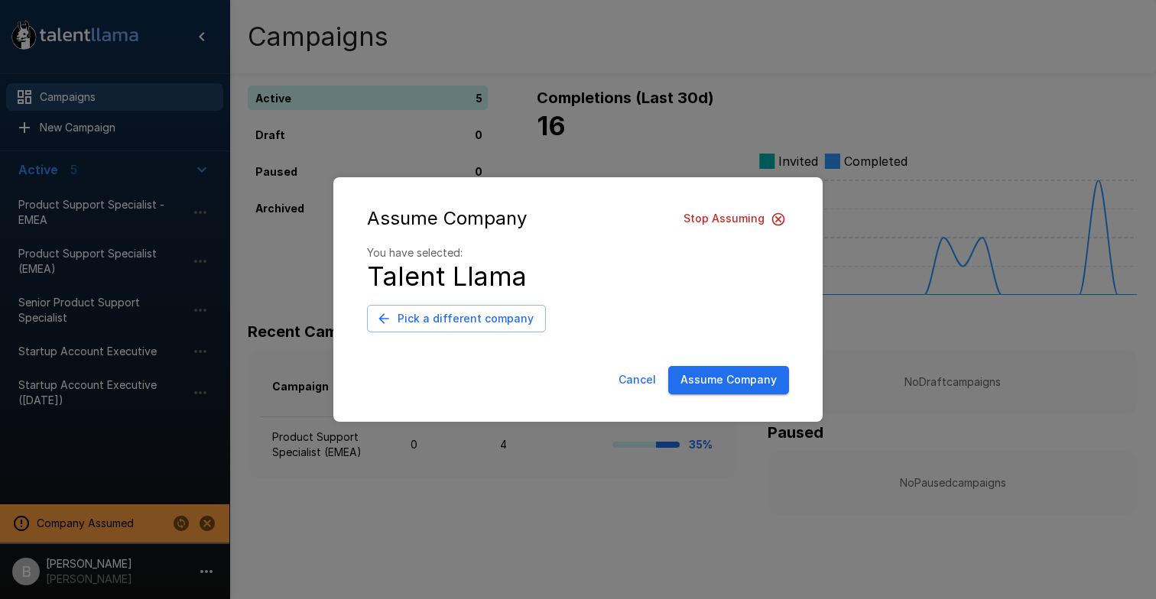
click at [768, 382] on button "Assume Company" at bounding box center [728, 380] width 121 height 28
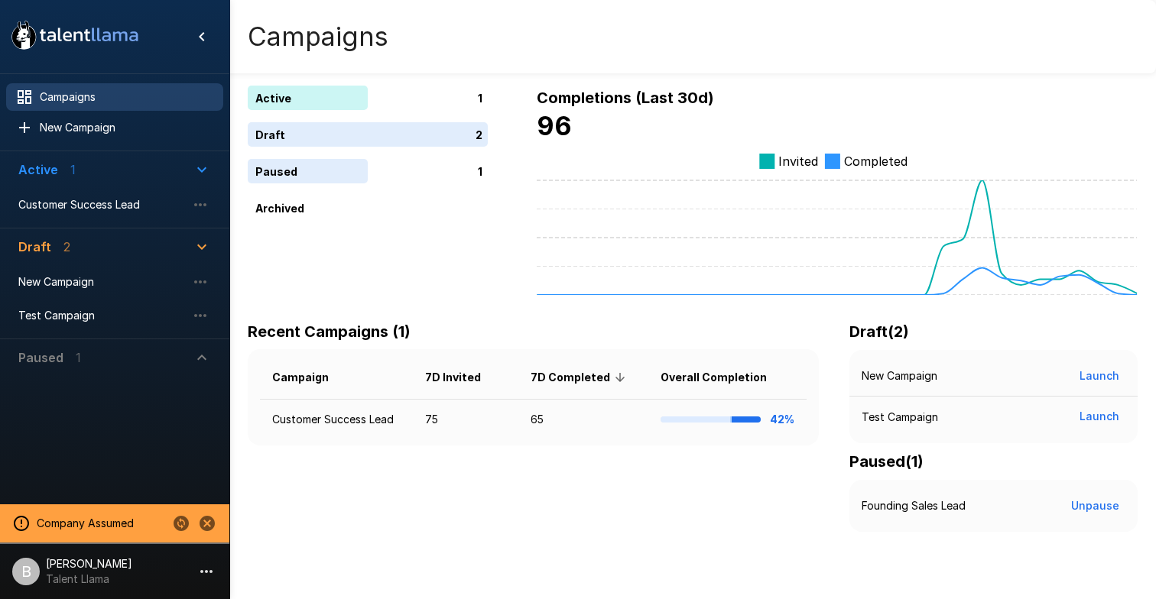
click at [87, 567] on p "[PERSON_NAME]" at bounding box center [89, 564] width 86 height 15
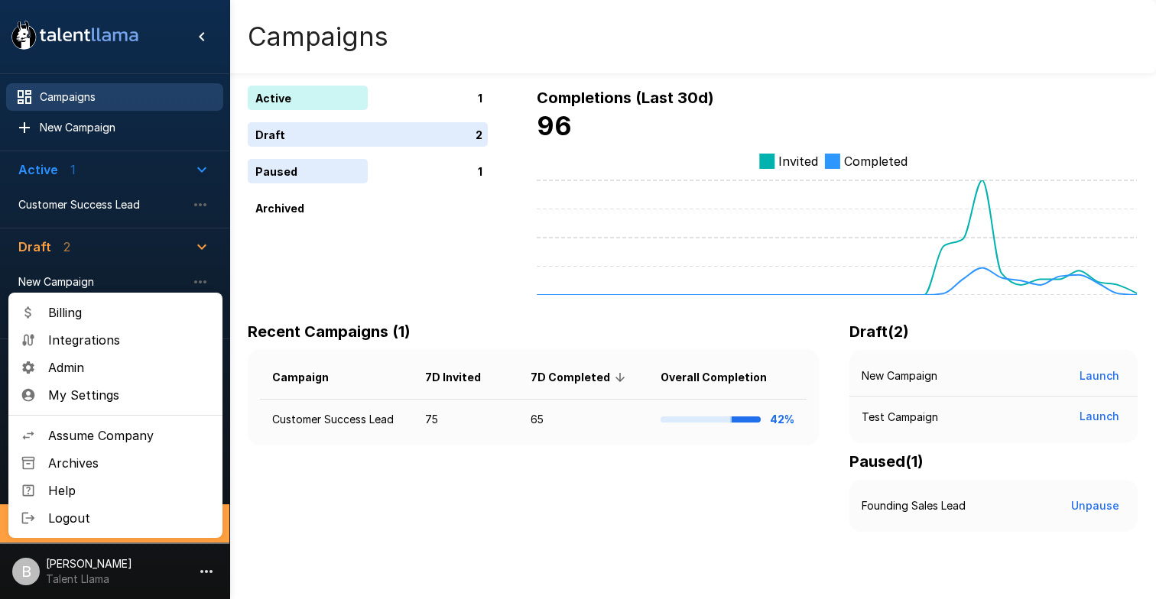
click at [130, 381] on li "Admin" at bounding box center [115, 368] width 214 height 28
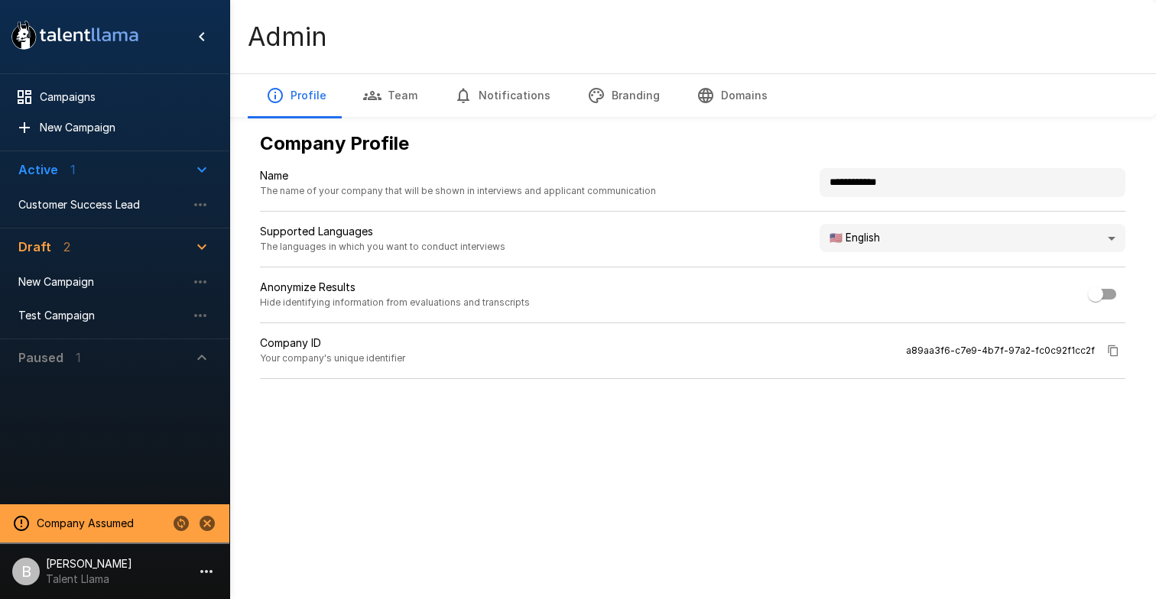
click at [404, 104] on button "Team" at bounding box center [390, 95] width 91 height 43
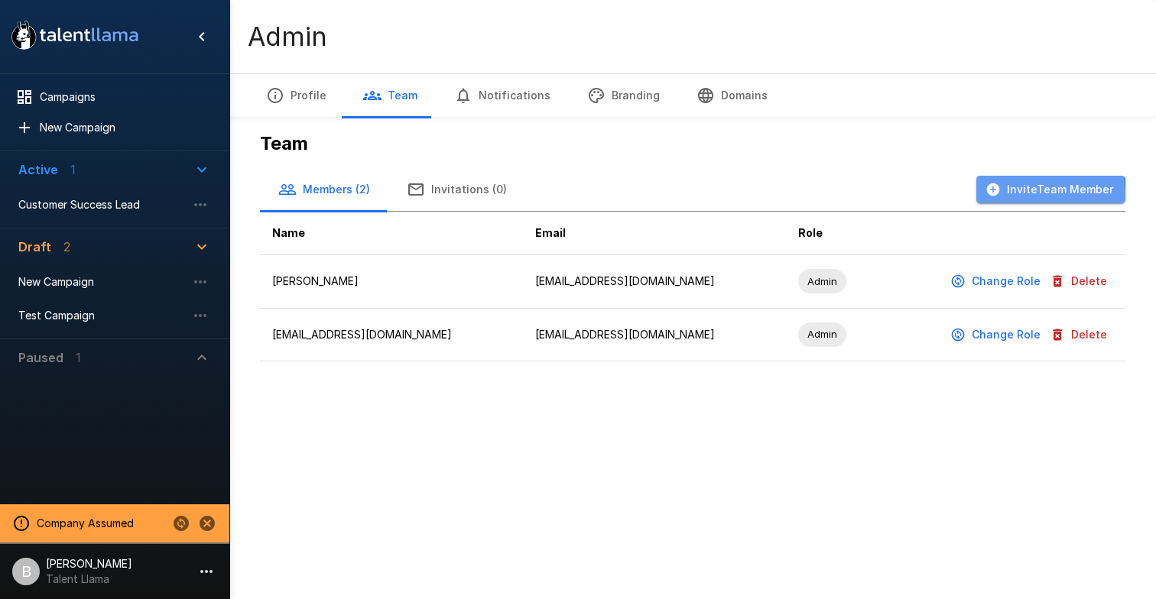
click at [993, 195] on icon "button" at bounding box center [993, 189] width 13 height 13
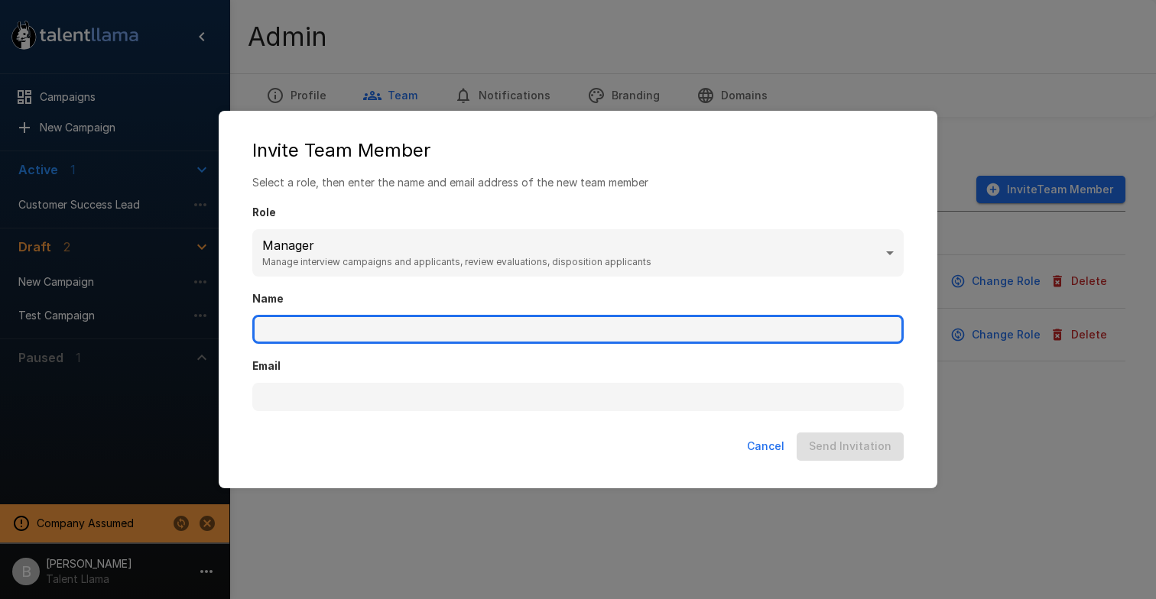
click at [500, 325] on input "Name" at bounding box center [577, 329] width 651 height 29
type input "********"
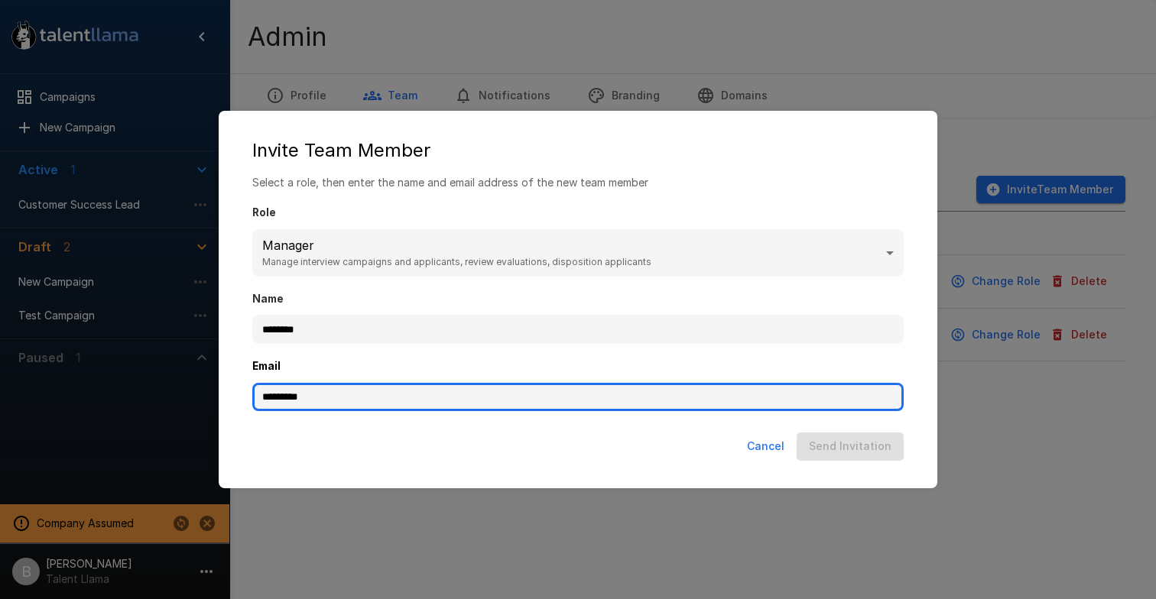
type input "**********"
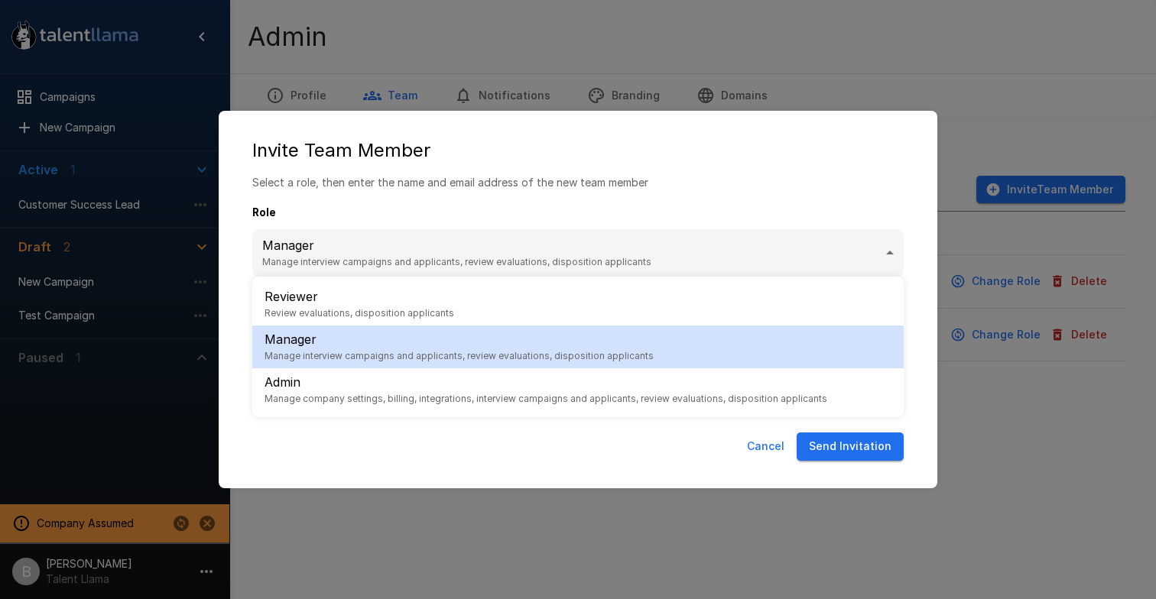
click at [362, 249] on body "**********" at bounding box center [578, 299] width 1156 height 599
click at [323, 391] on span "Manage company settings, billing, integrations, interview campaigns and applica…" at bounding box center [546, 398] width 563 height 15
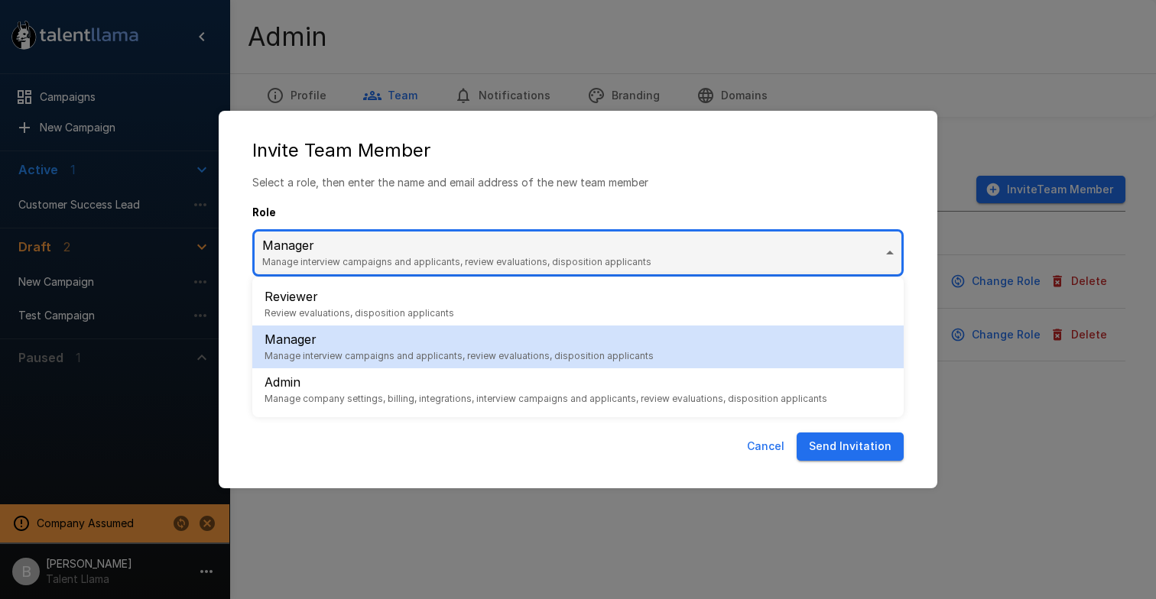
type input "*****"
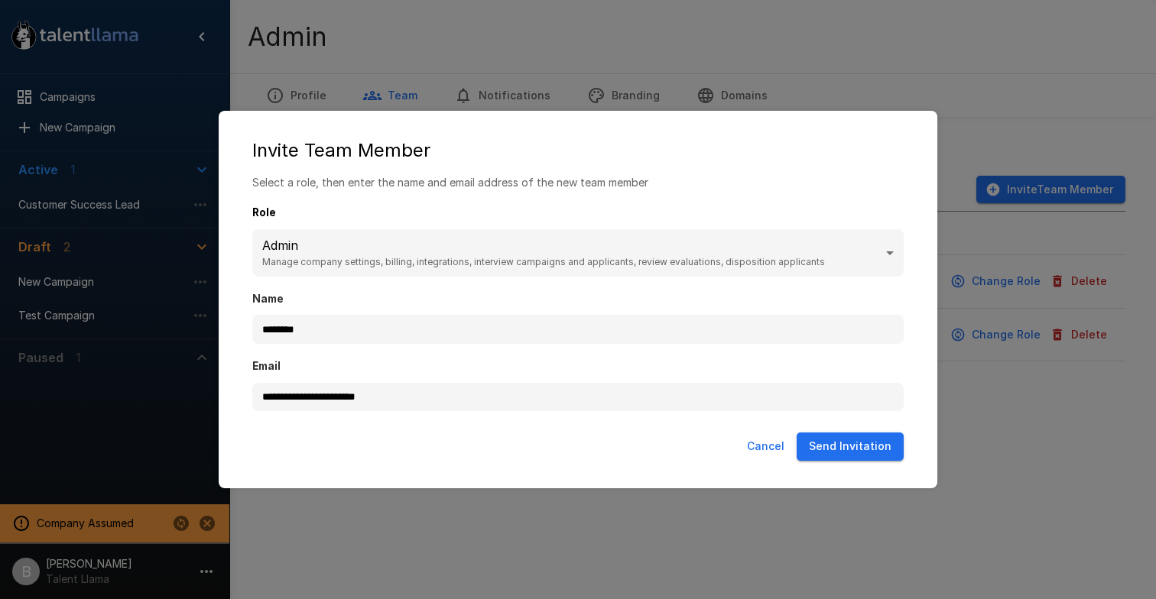
click at [835, 452] on button "Send Invitation" at bounding box center [850, 447] width 107 height 28
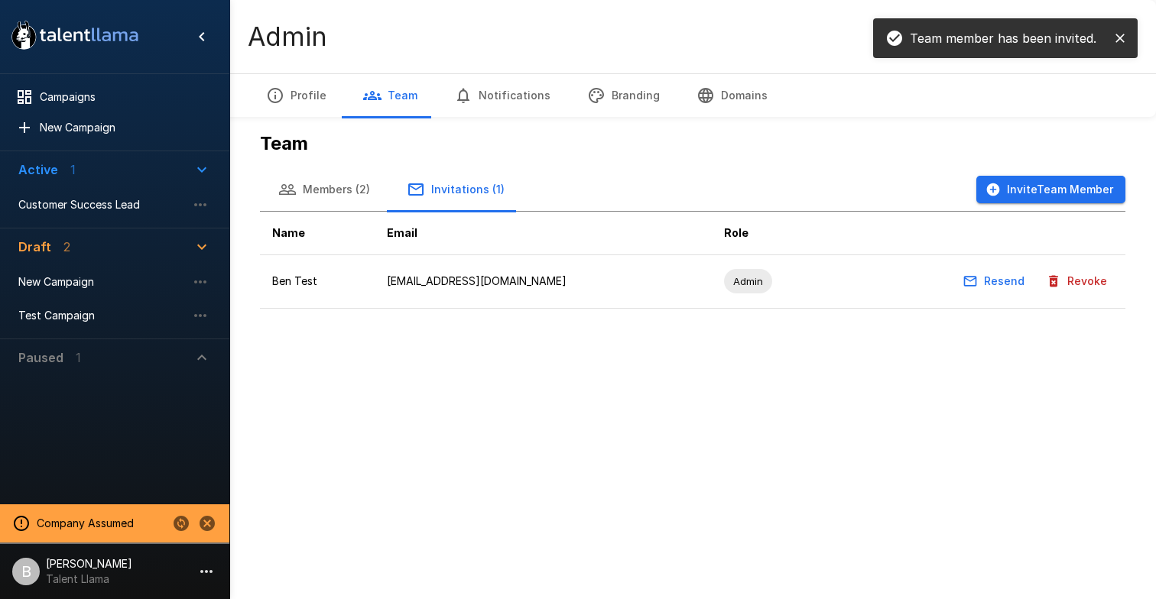
click at [342, 180] on button "Members (2)" at bounding box center [324, 189] width 128 height 43
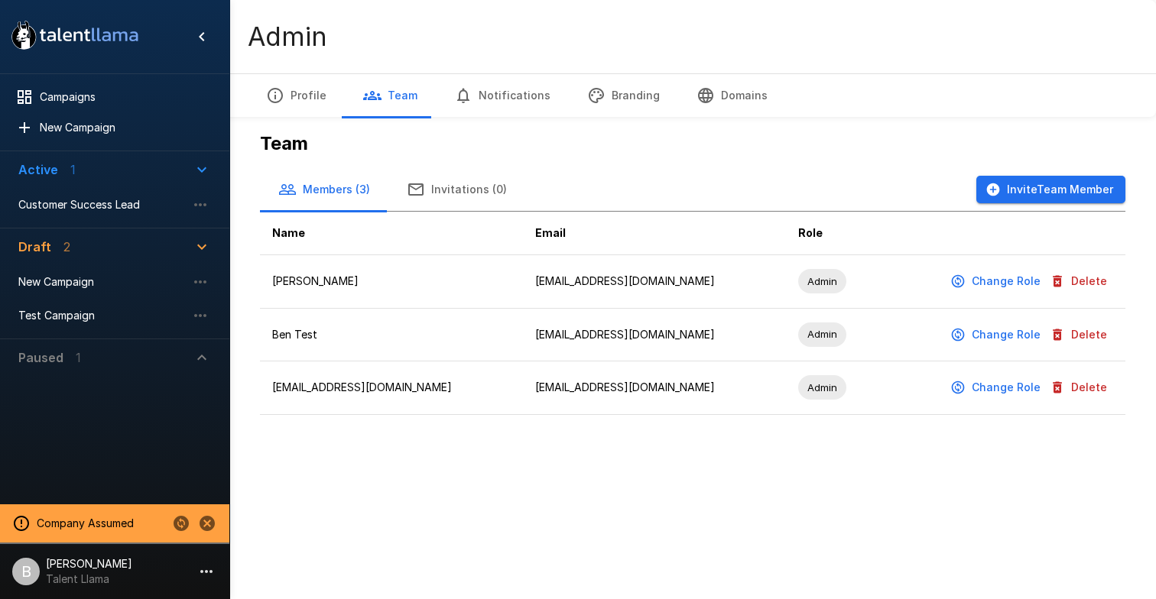
click at [1073, 336] on button "Delete" at bounding box center [1080, 335] width 67 height 28
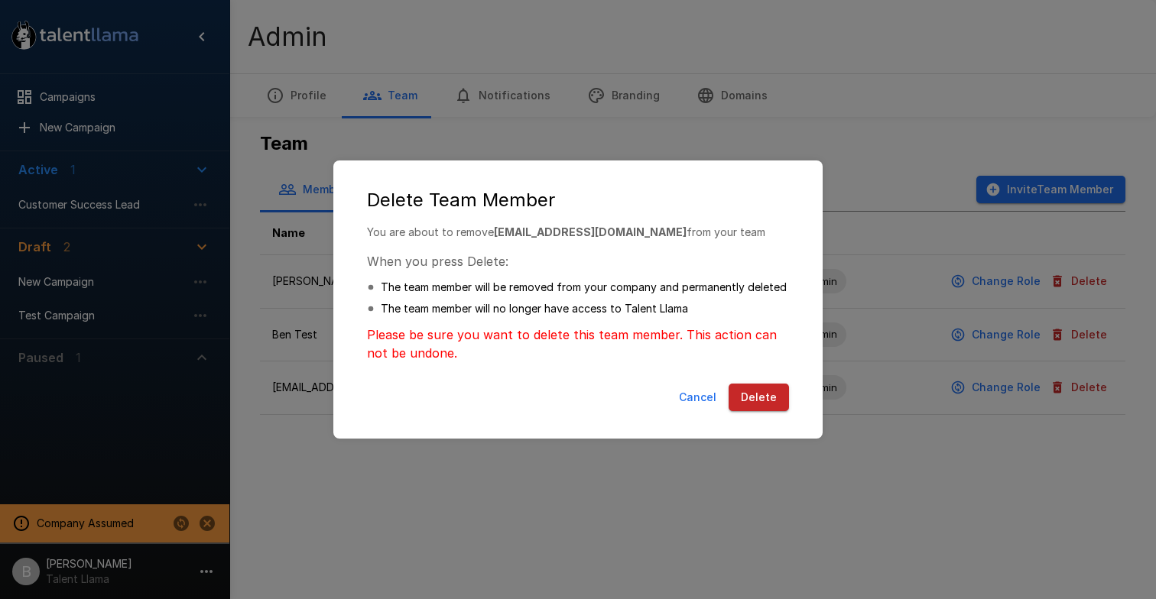
click at [748, 391] on button "Delete" at bounding box center [759, 398] width 60 height 28
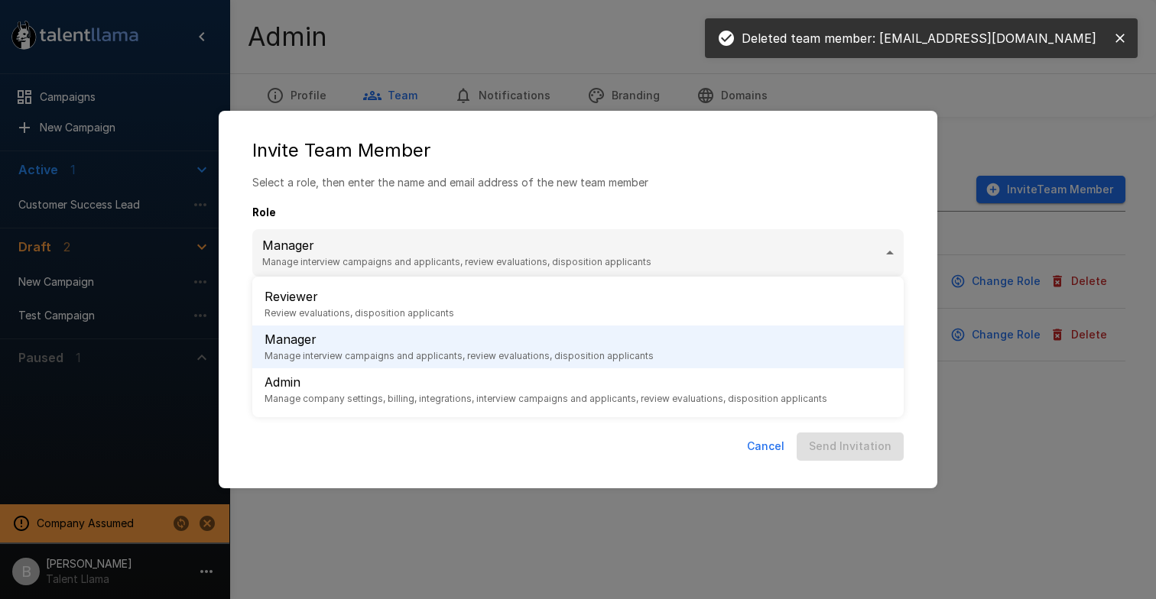
click at [462, 271] on body ".st0{fill:#FFFFFF;} .st1{fill:#76a4ed;} Campaigns New Campaign Active 1 Custome…" at bounding box center [578, 299] width 1156 height 599
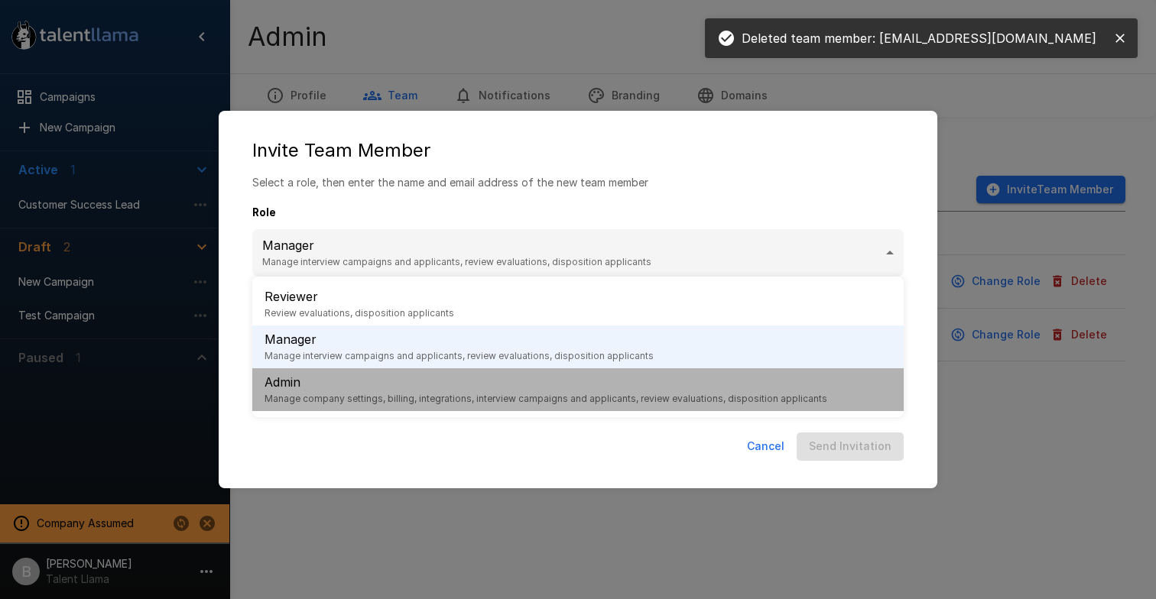
click at [373, 399] on span "Manage company settings, billing, integrations, interview campaigns and applica…" at bounding box center [546, 398] width 563 height 15
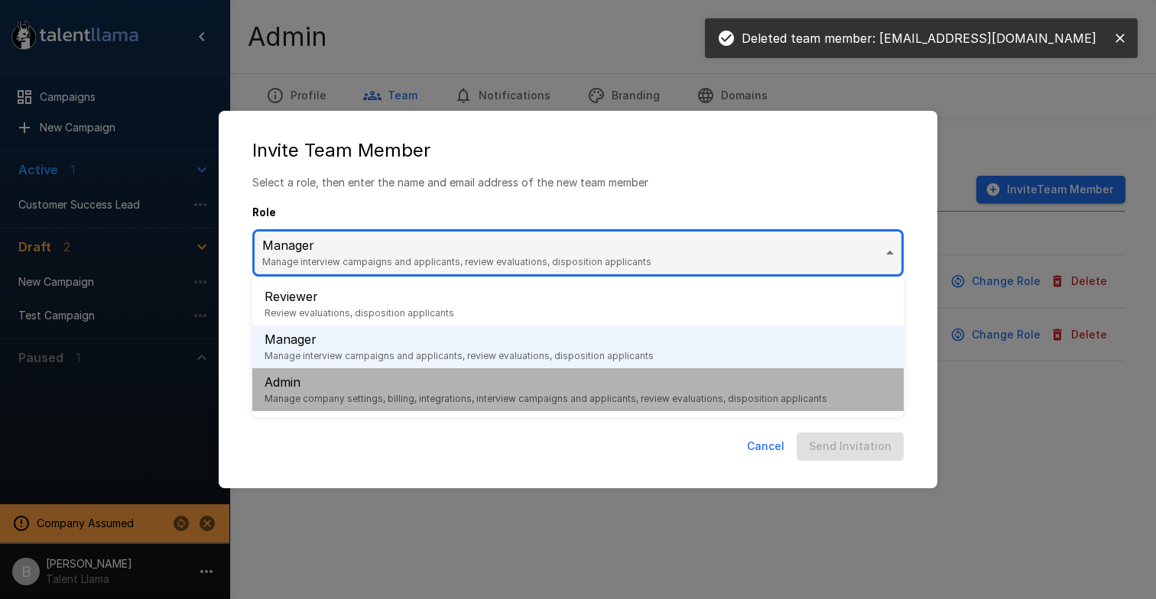
type input "*****"
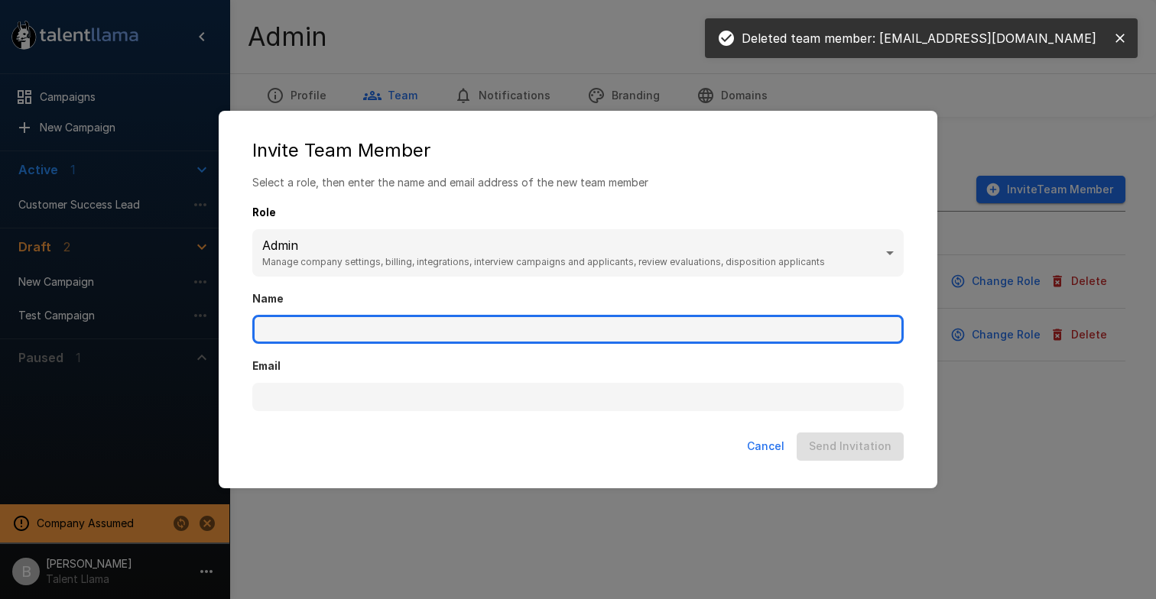
click at [369, 323] on input "Name" at bounding box center [577, 329] width 651 height 29
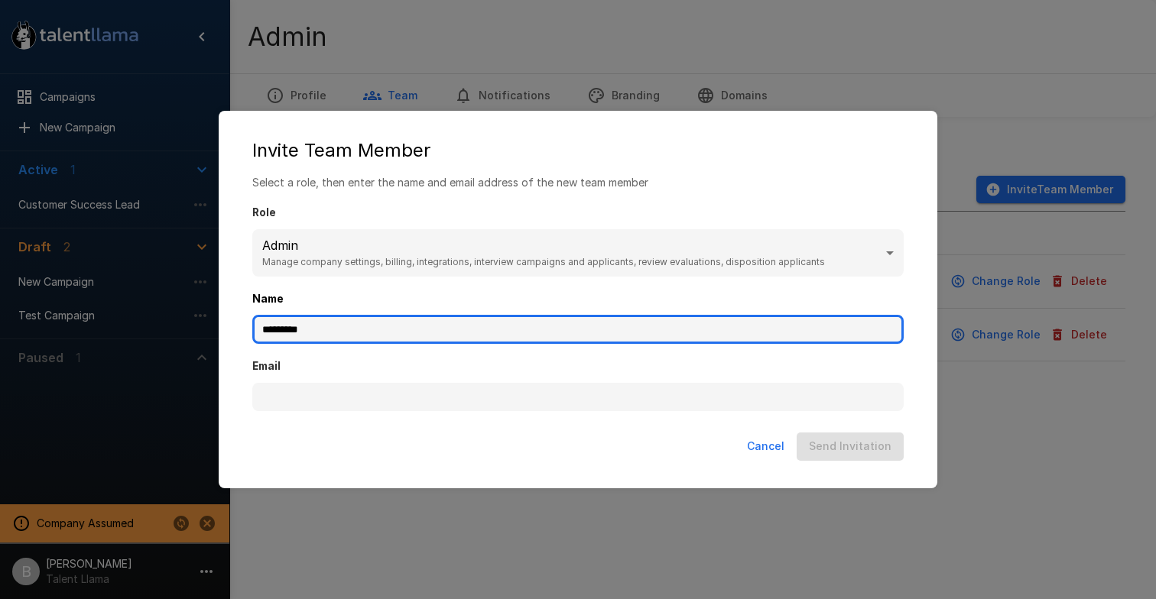
type input "*********"
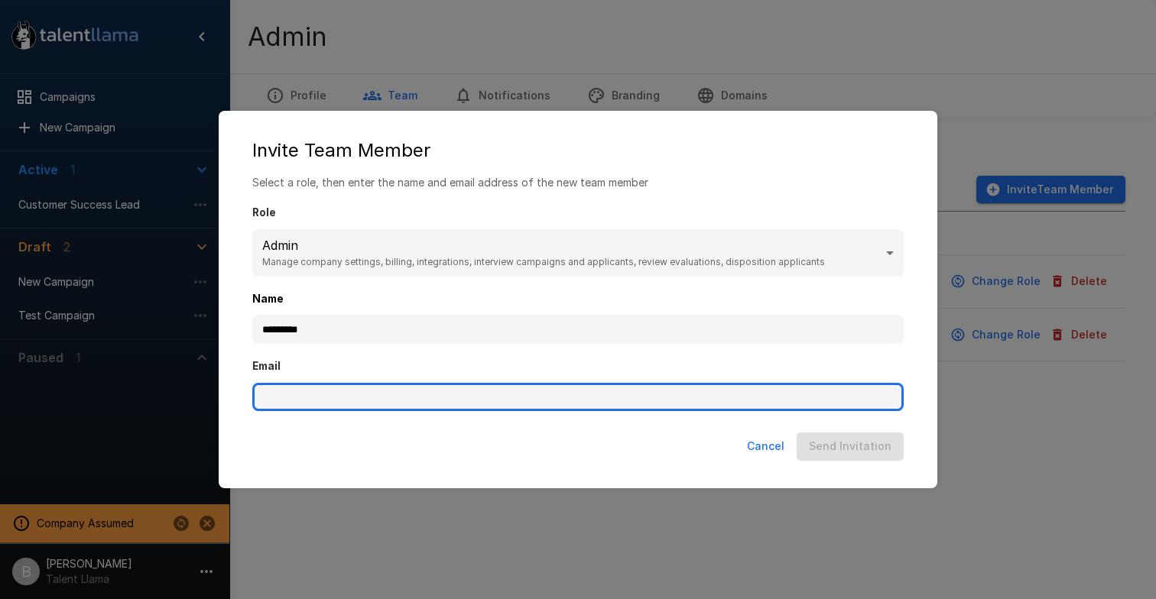
click at [323, 410] on input "Email" at bounding box center [577, 397] width 651 height 29
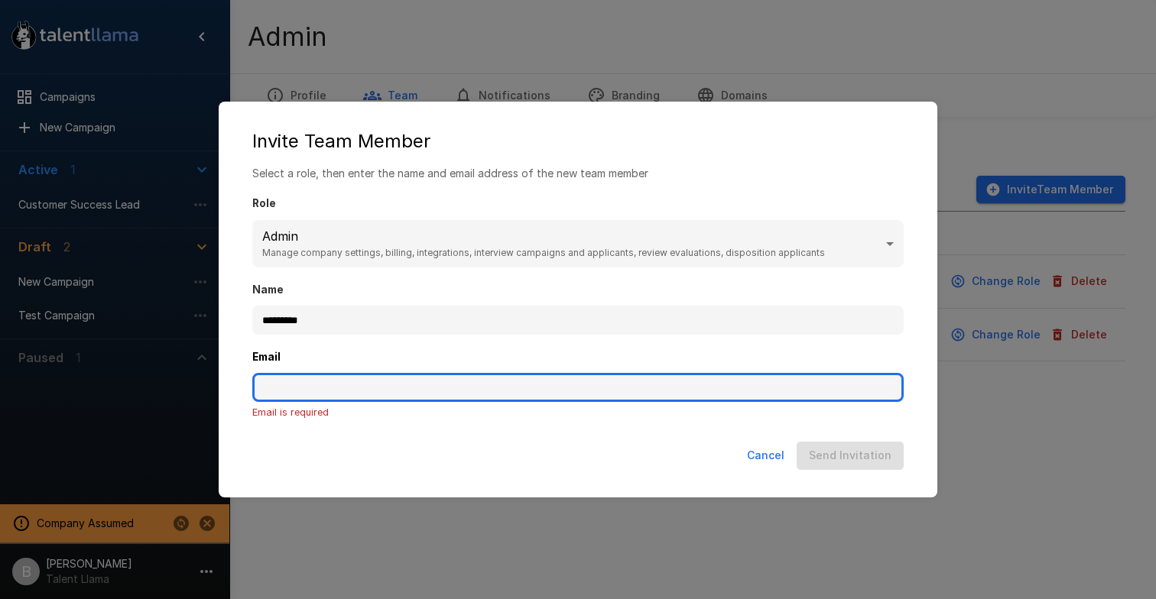
click at [326, 385] on input "Email" at bounding box center [577, 387] width 651 height 29
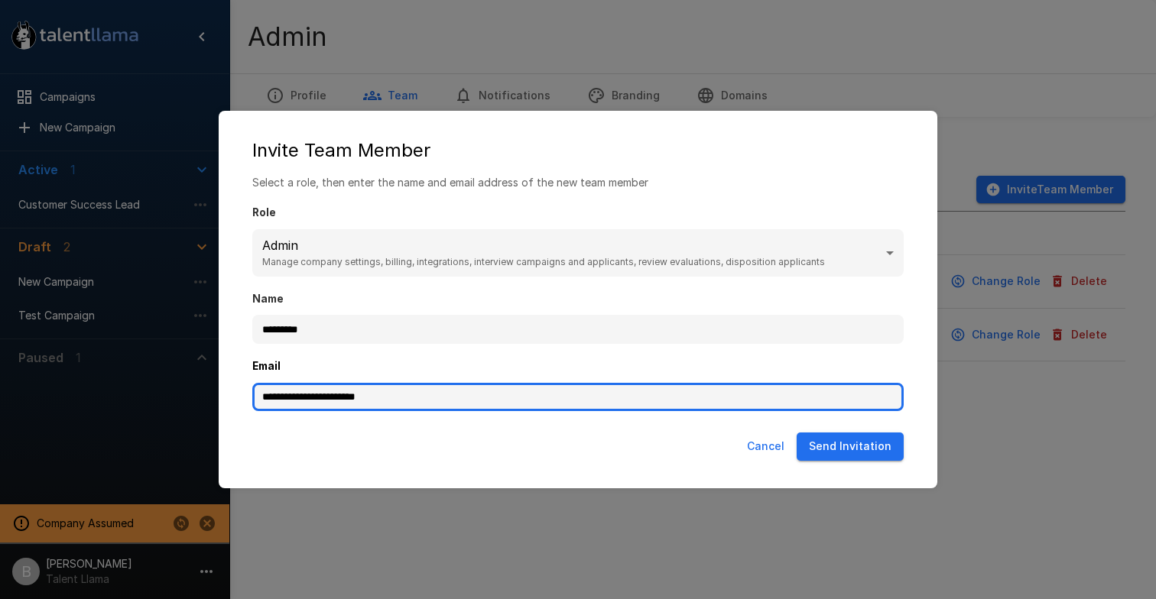
type input "**********"
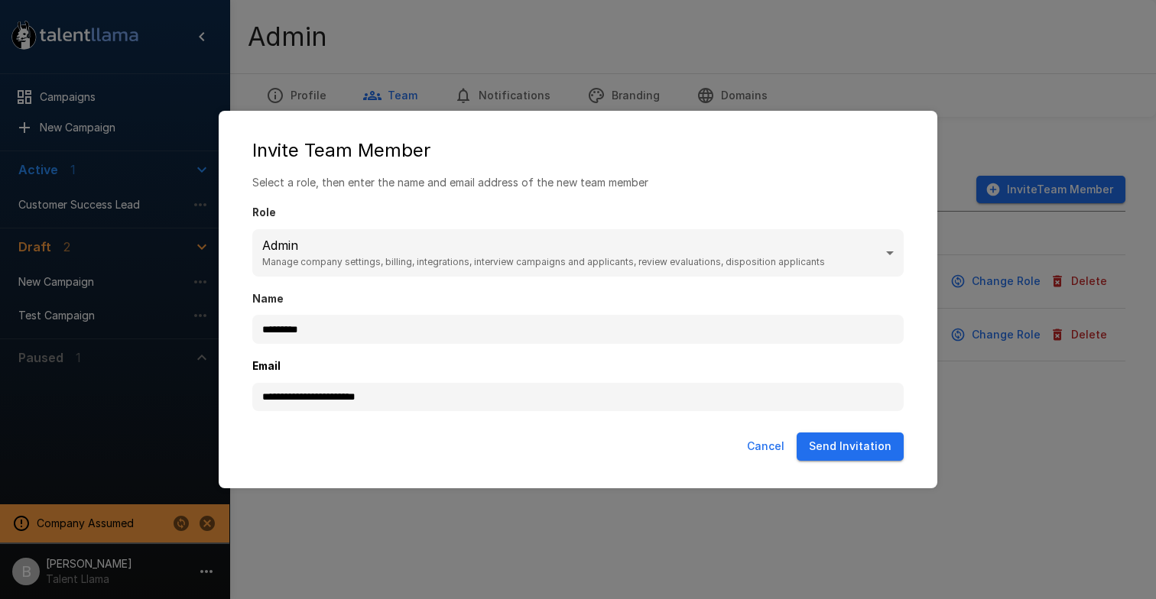
click at [873, 451] on button "Send Invitation" at bounding box center [850, 447] width 107 height 28
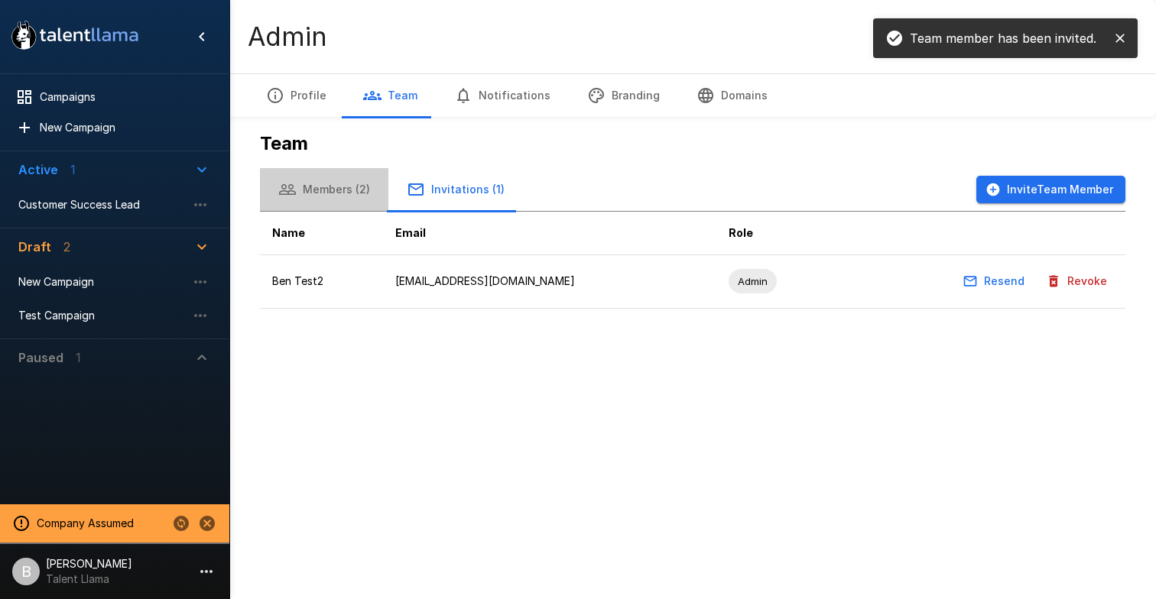
click at [343, 185] on button "Members (2)" at bounding box center [324, 189] width 128 height 43
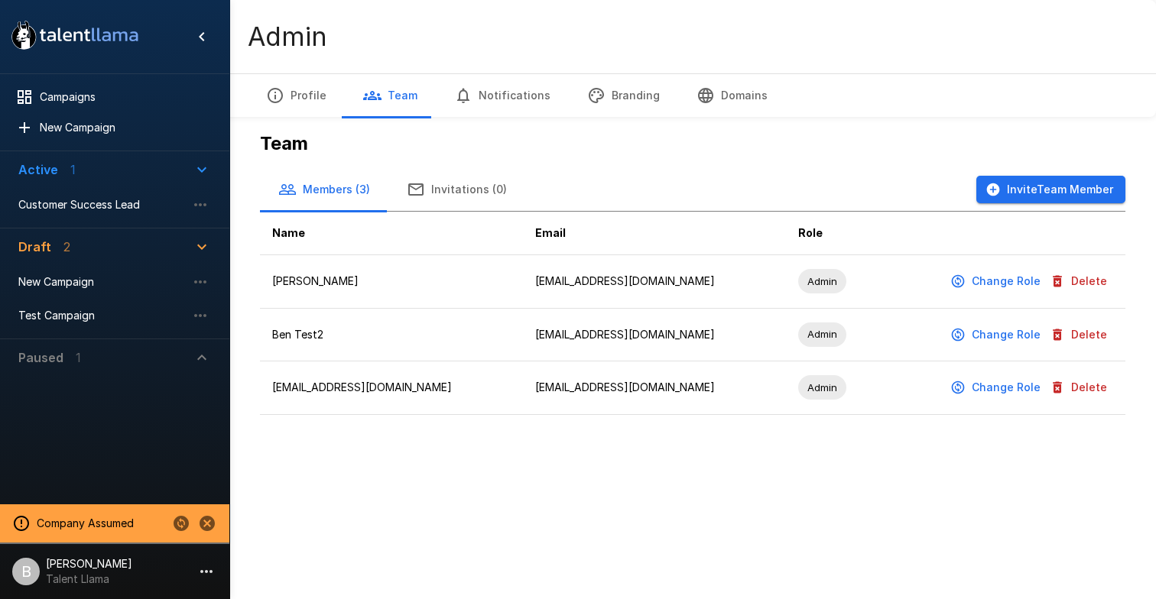
click at [455, 195] on button "Invitations (0)" at bounding box center [456, 189] width 137 height 43
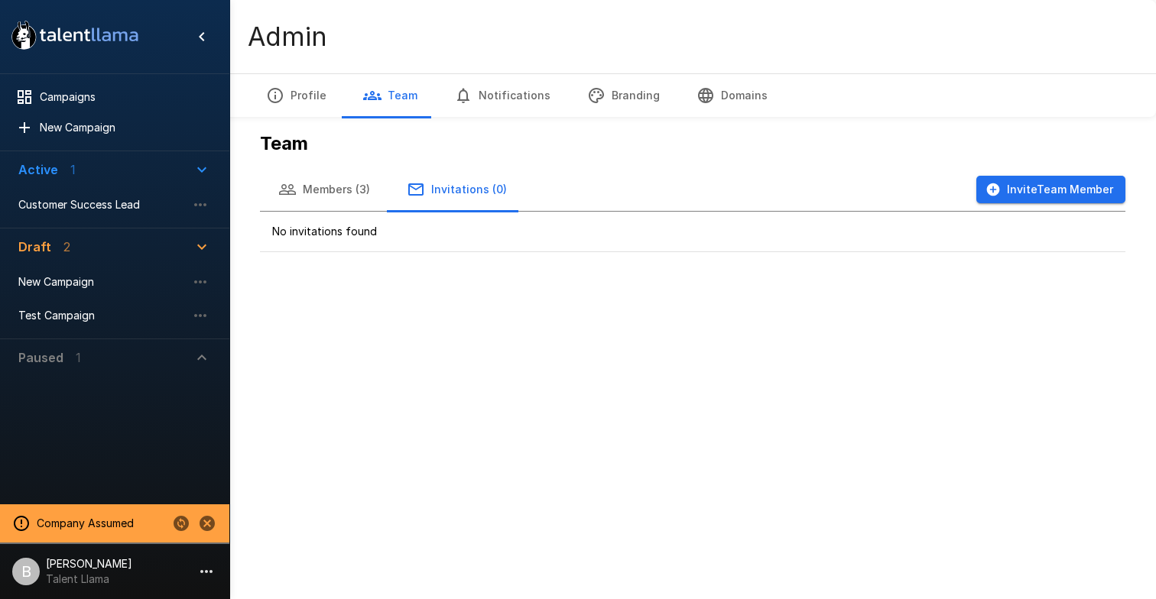
click at [339, 195] on button "Members (3)" at bounding box center [324, 189] width 128 height 43
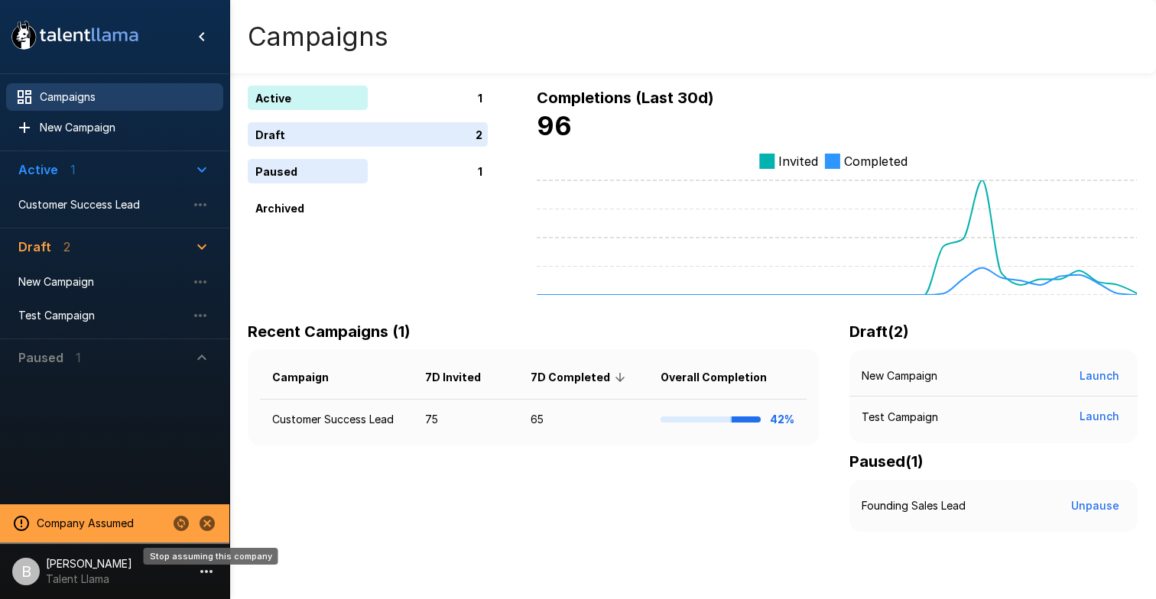
click at [213, 526] on icon "Stop assuming this company" at bounding box center [207, 523] width 15 height 15
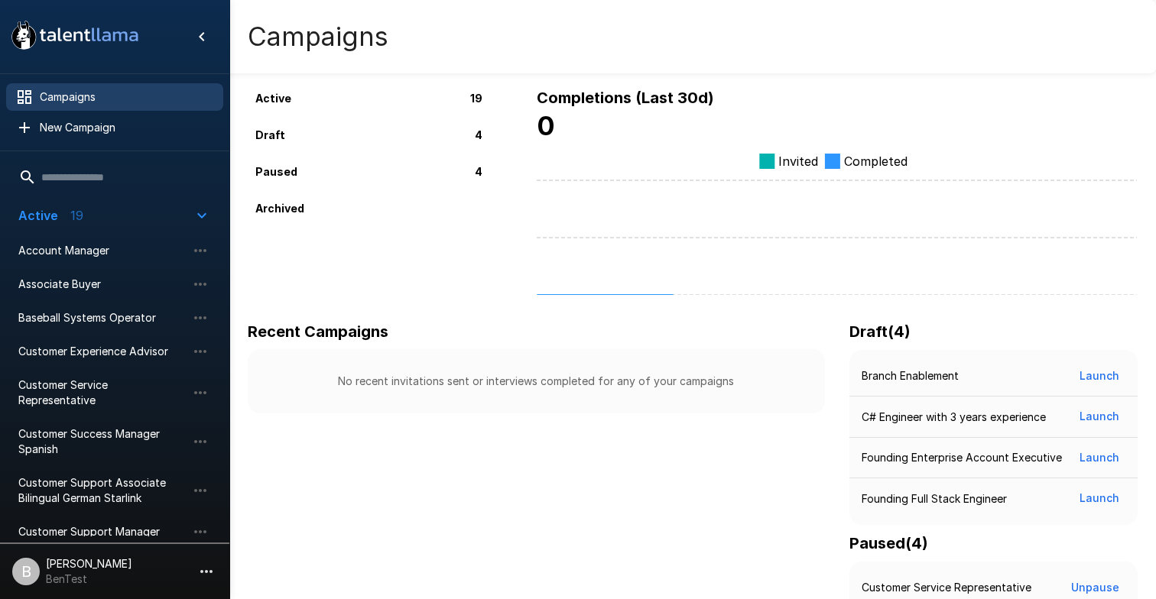
click at [92, 576] on p "BenTest" at bounding box center [89, 579] width 86 height 15
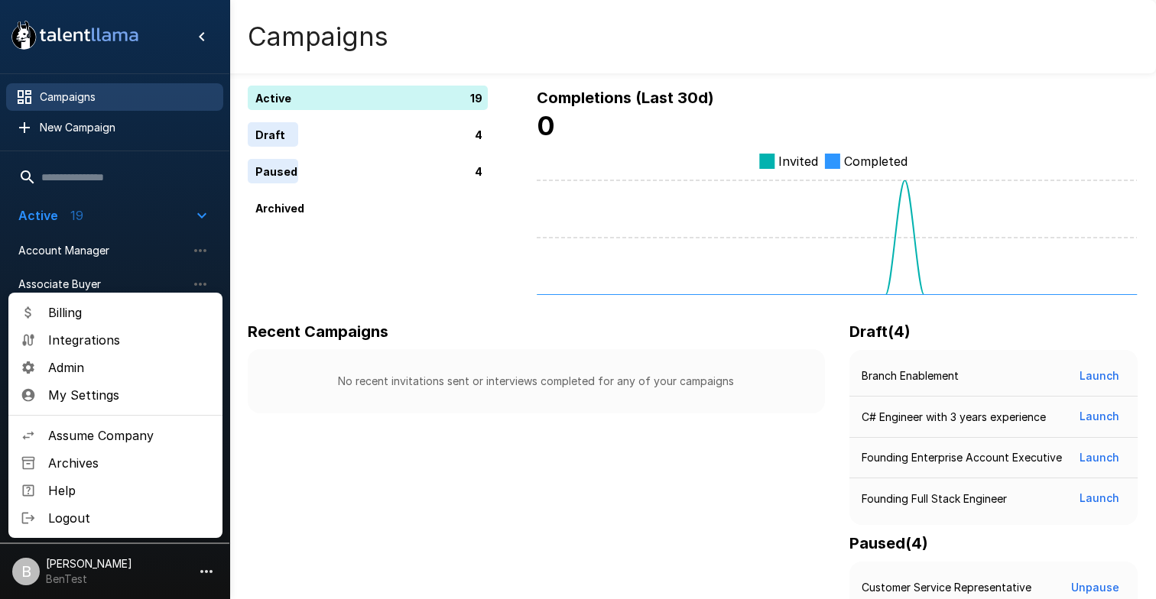
click at [116, 435] on span "Assume Company" at bounding box center [129, 436] width 162 height 18
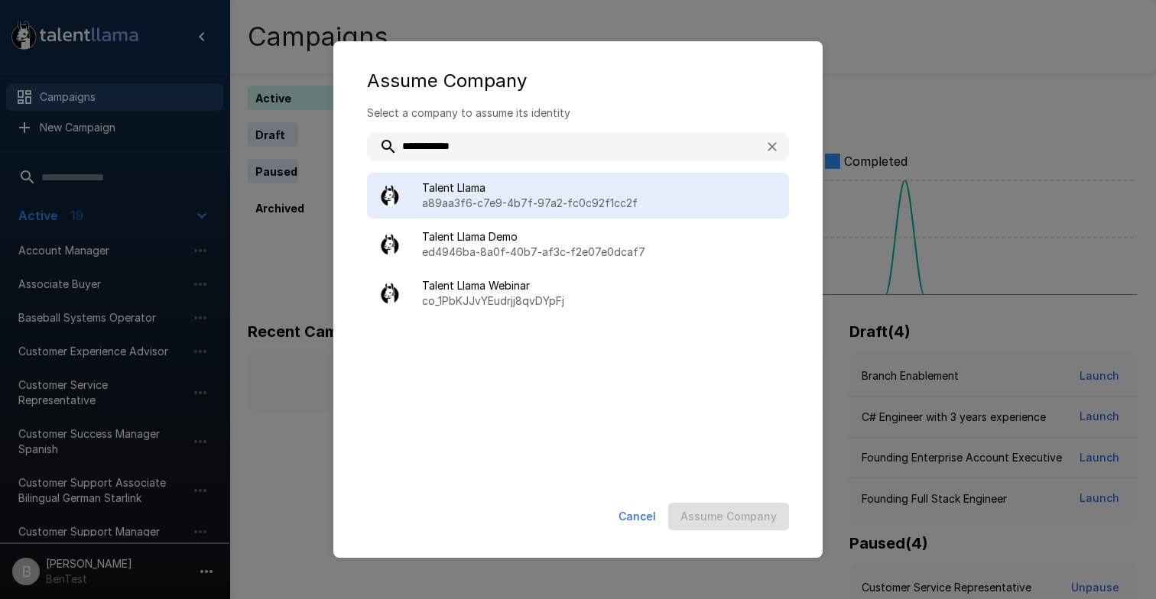
type input "**********"
click at [602, 196] on p "a89aa3f6-c7e9-4b7f-97a2-fc0c92f1cc2f" at bounding box center [599, 203] width 355 height 15
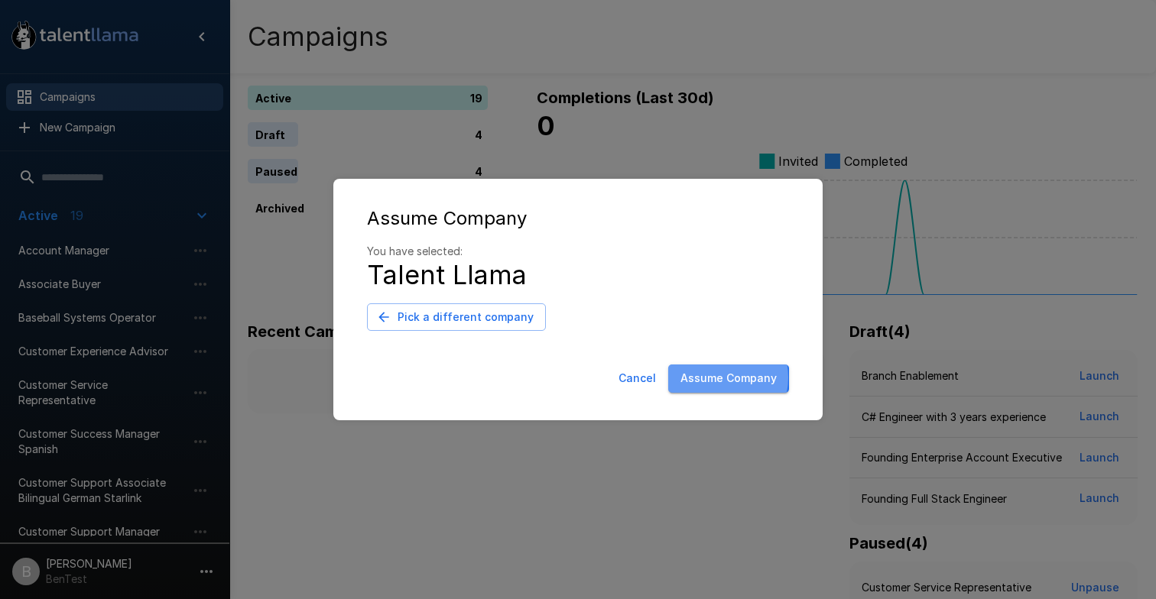
click at [716, 378] on button "Assume Company" at bounding box center [728, 379] width 121 height 28
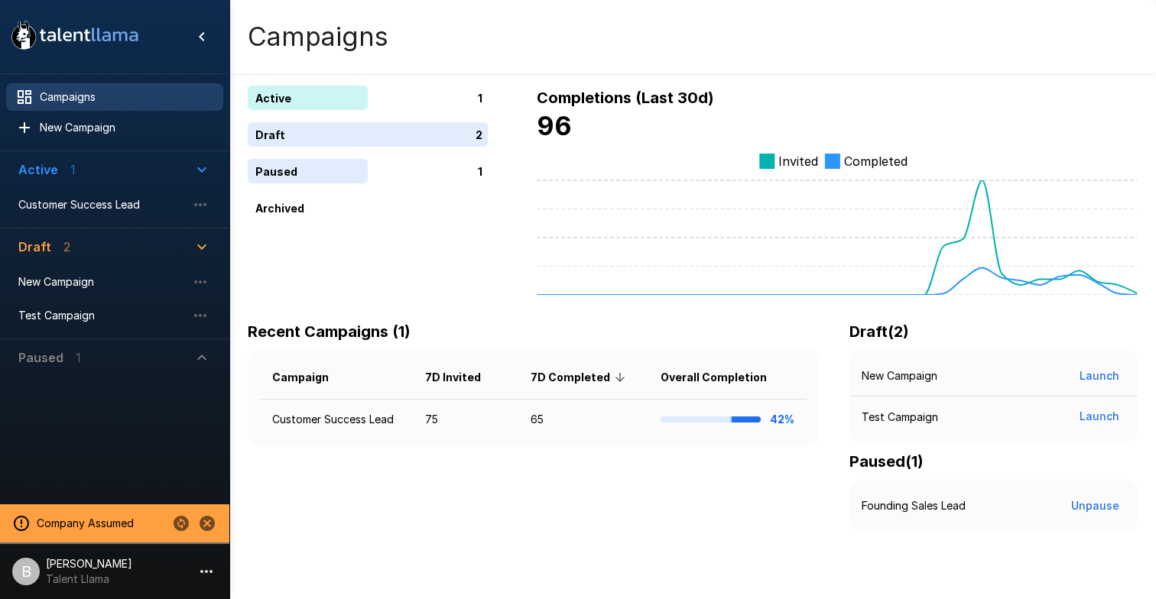
click at [139, 563] on li "B [PERSON_NAME] Talent Llama" at bounding box center [114, 568] width 229 height 49
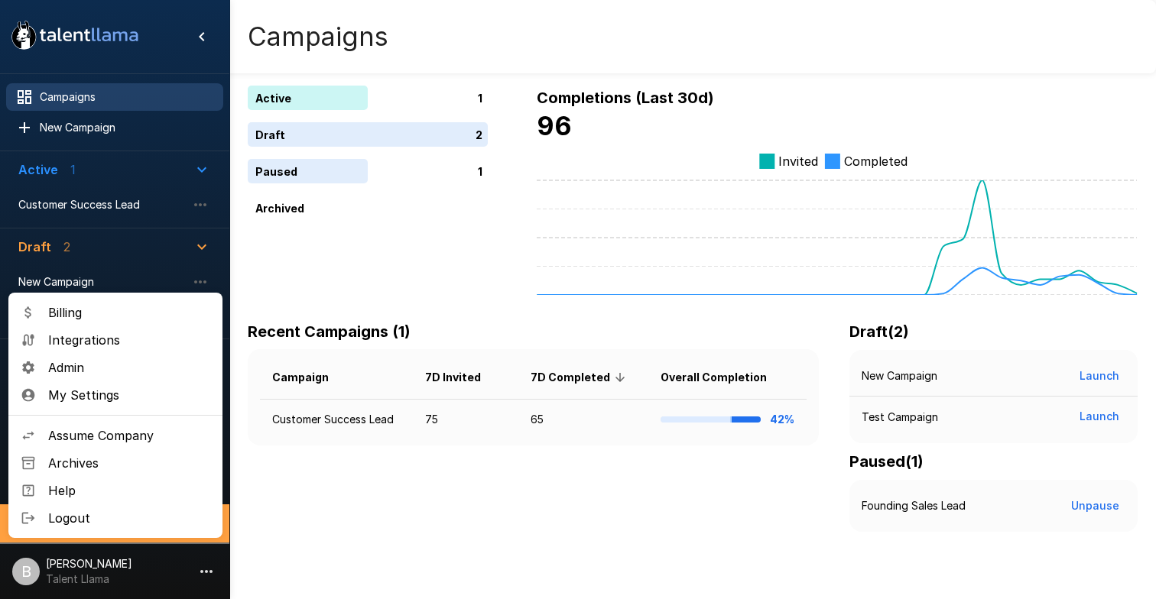
click at [110, 371] on span "Admin" at bounding box center [129, 368] width 162 height 18
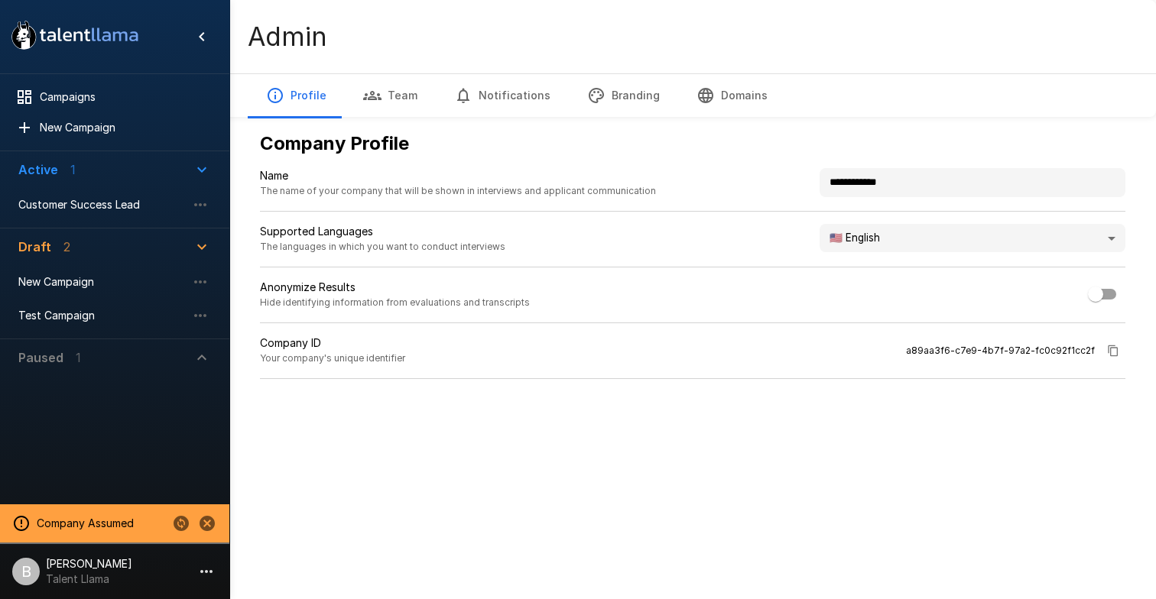
click at [398, 87] on button "Team" at bounding box center [390, 95] width 91 height 43
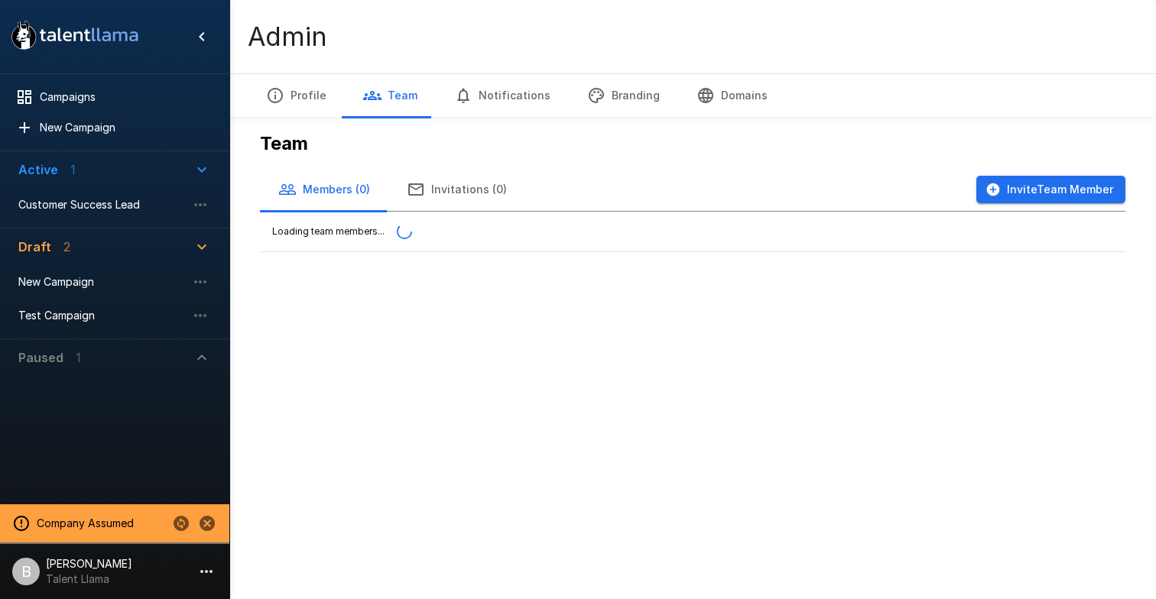
click at [517, 86] on button "Notifications" at bounding box center [502, 95] width 133 height 43
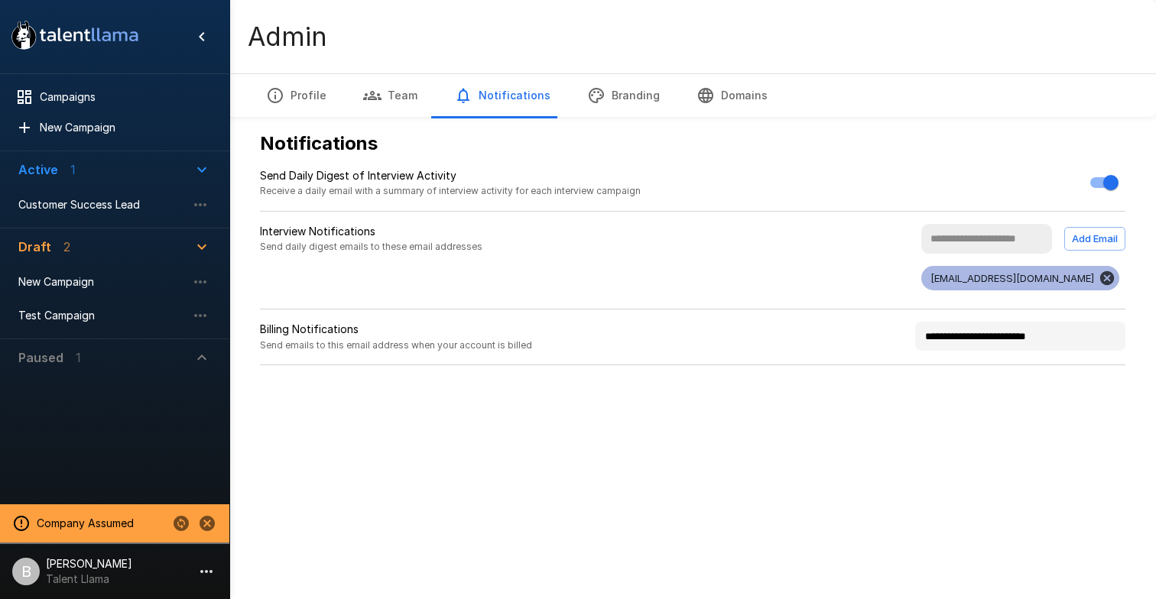
click at [397, 95] on button "Team" at bounding box center [390, 95] width 91 height 43
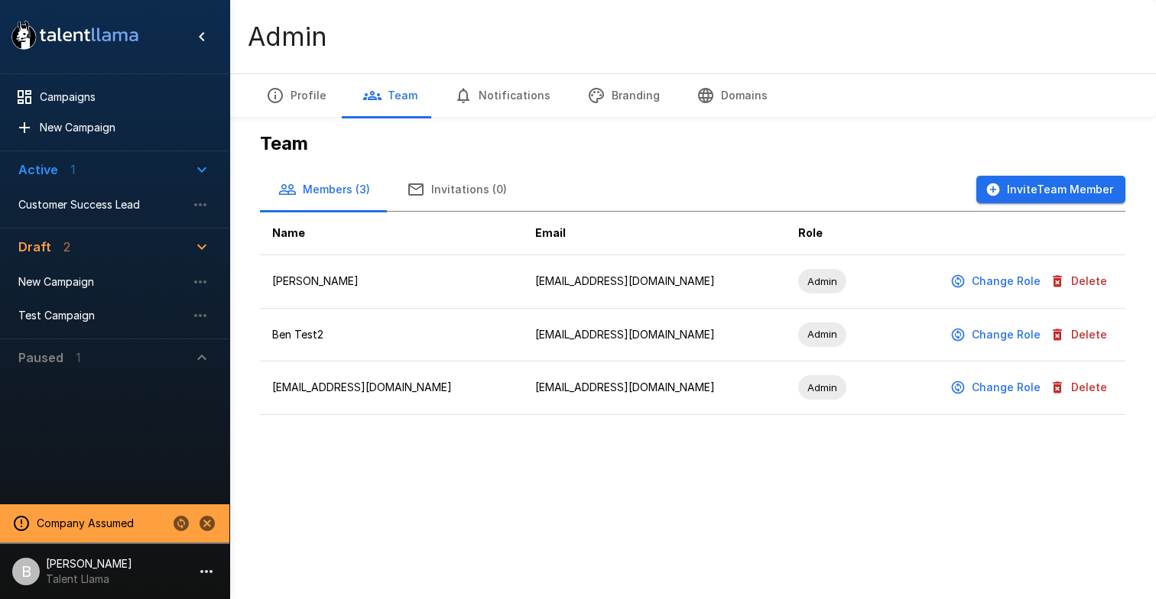
click at [458, 186] on button "Invitations (0)" at bounding box center [456, 189] width 137 height 43
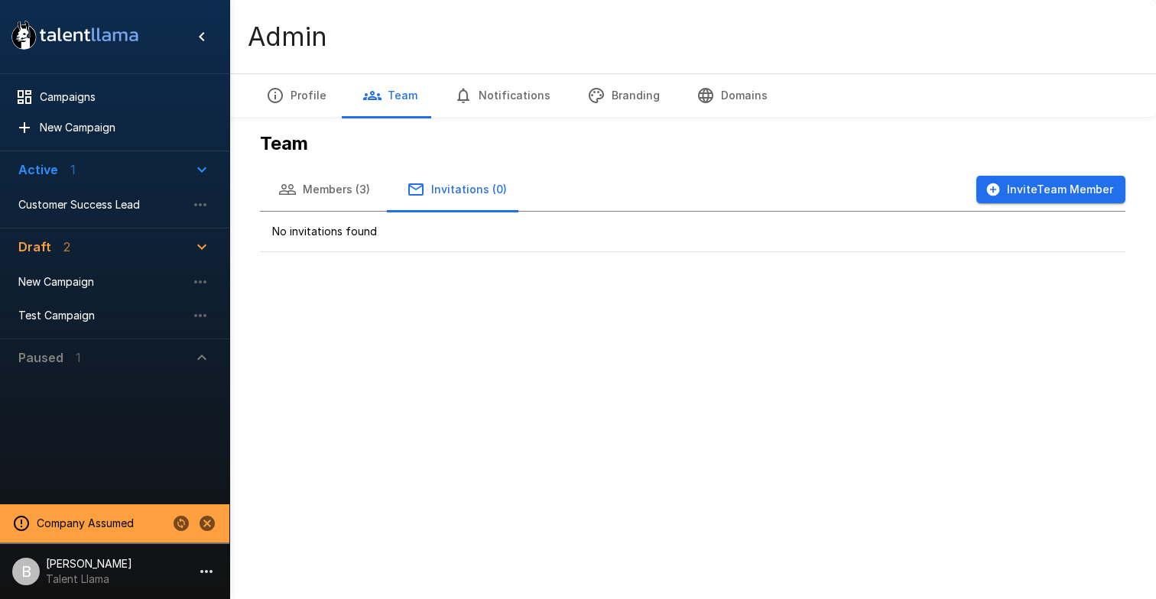
click at [349, 192] on button "Members (3)" at bounding box center [324, 189] width 128 height 43
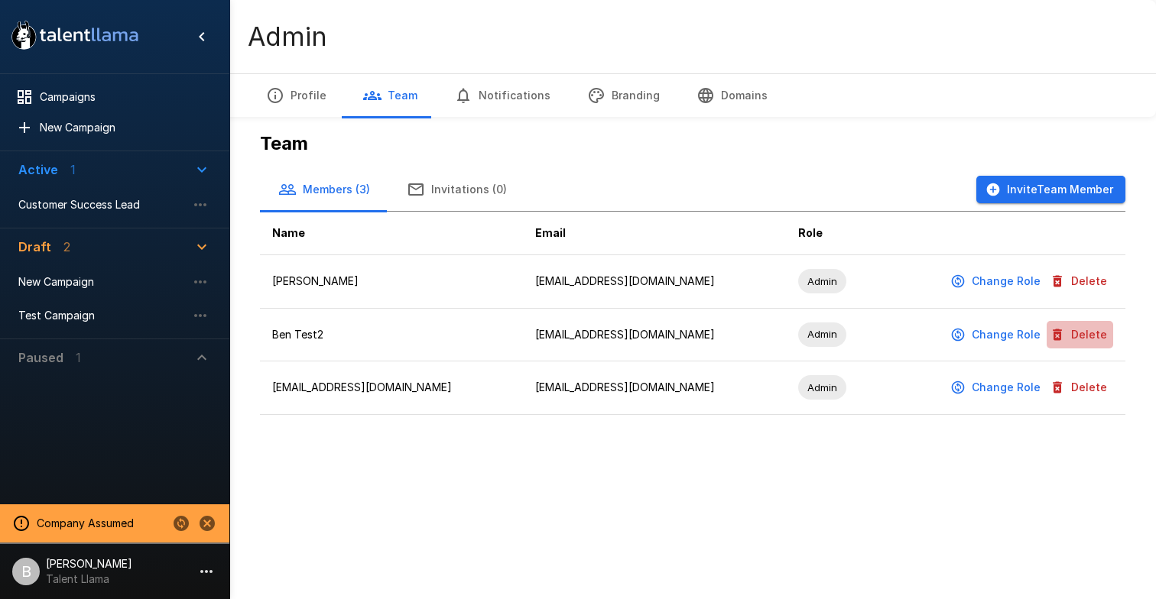
click at [1083, 336] on button "Delete" at bounding box center [1080, 335] width 67 height 28
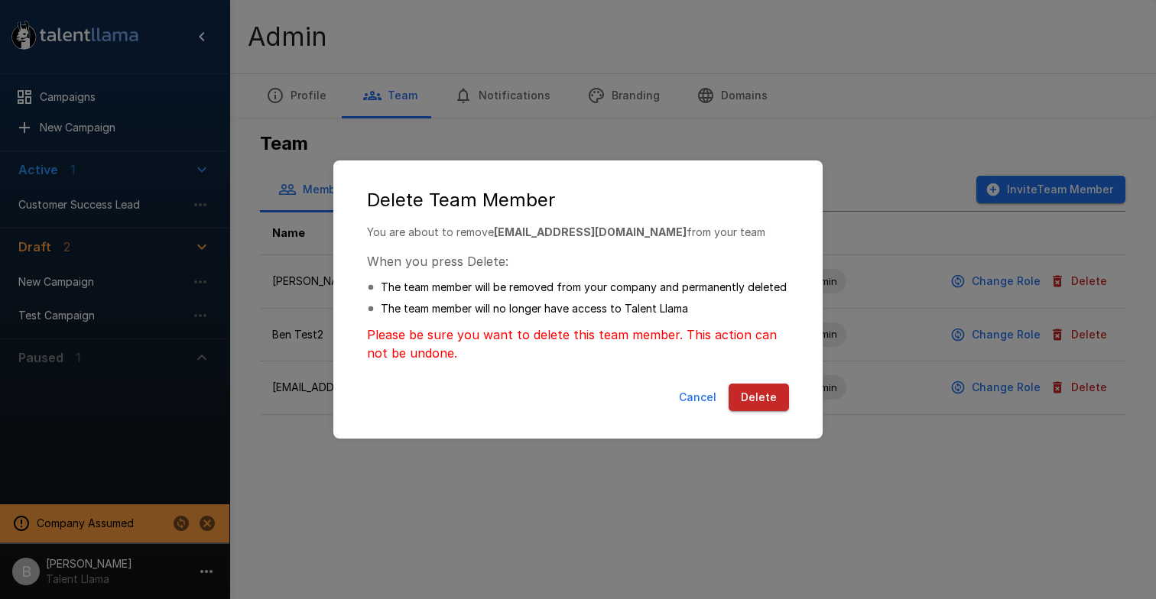
click at [765, 392] on button "Delete" at bounding box center [759, 398] width 60 height 28
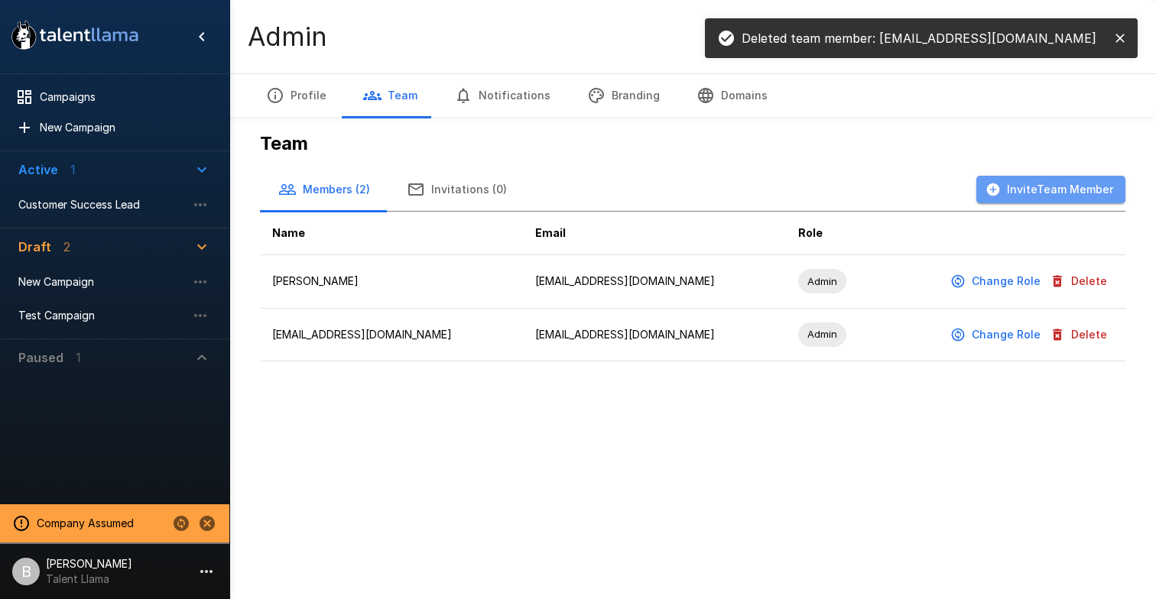
click at [1067, 193] on button "Invite Team Member" at bounding box center [1050, 190] width 149 height 28
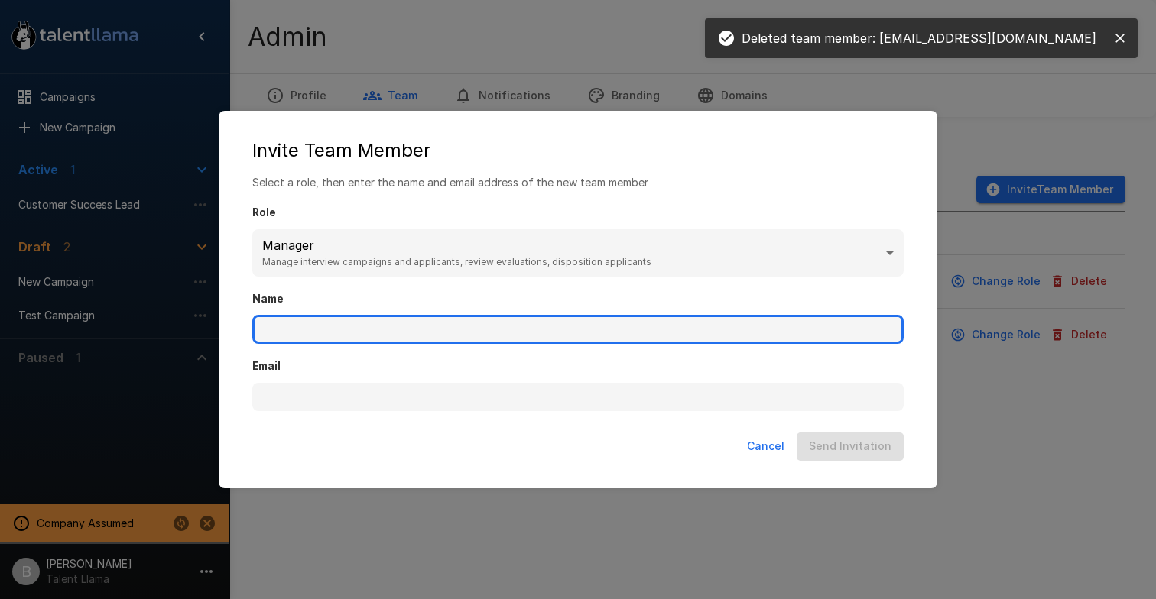
click at [453, 330] on input "Name" at bounding box center [577, 329] width 651 height 29
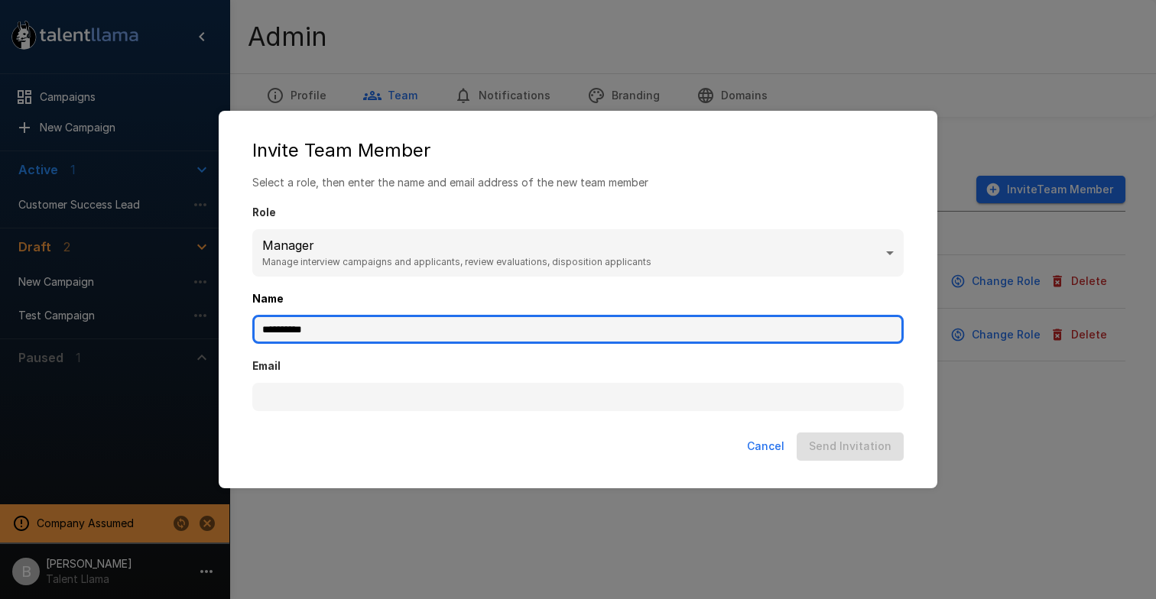
type input "**********"
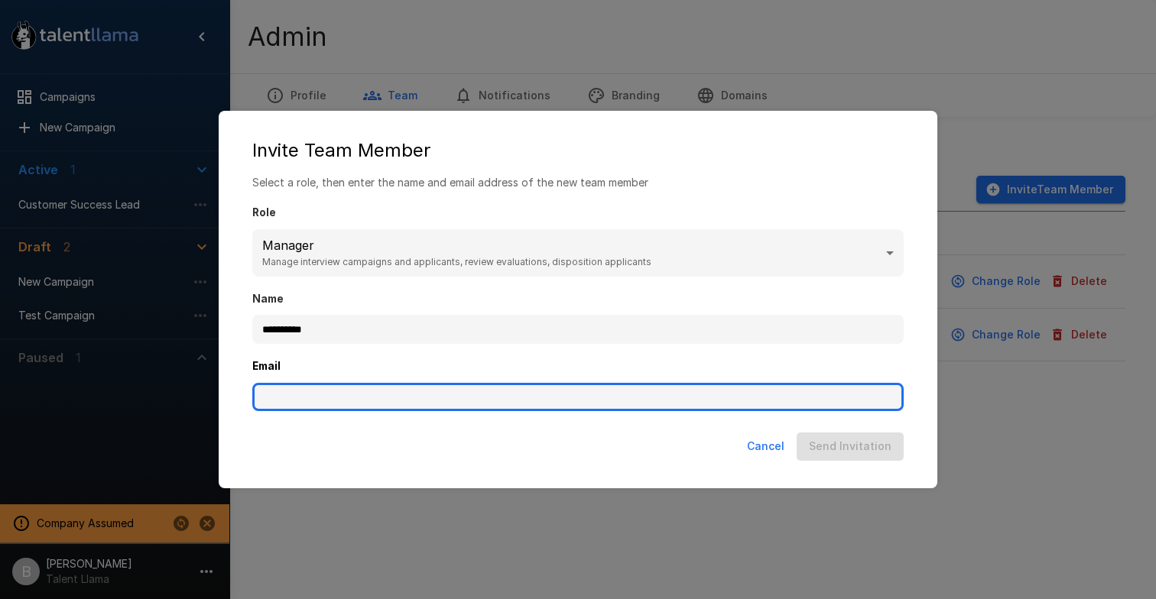
click at [381, 386] on input "Email" at bounding box center [577, 397] width 651 height 29
type input "**********"
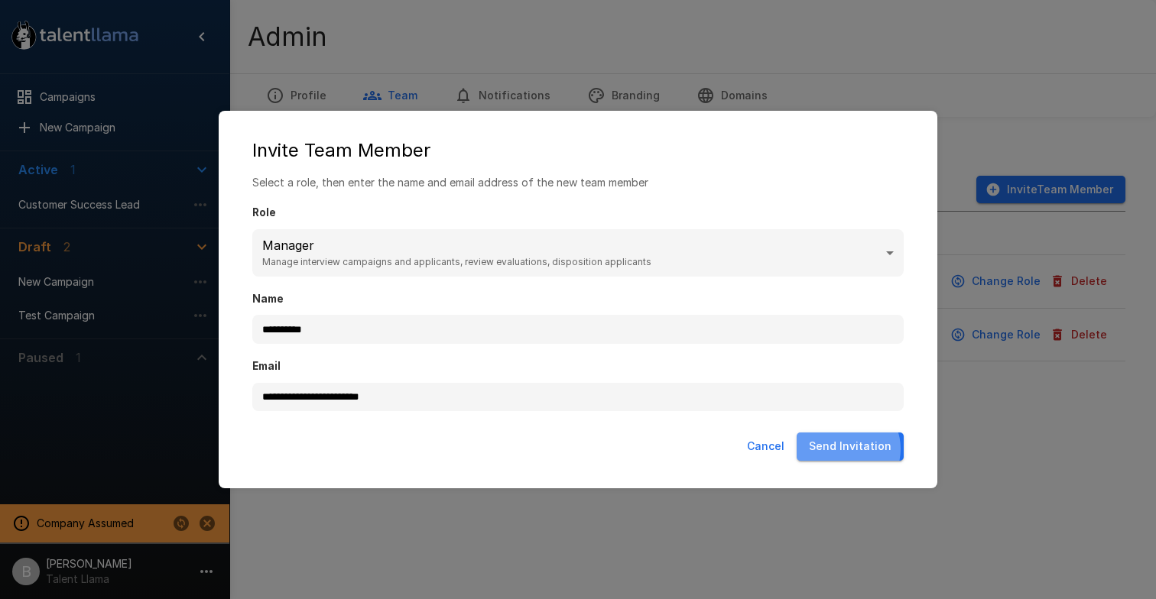
click at [852, 449] on button "Send Invitation" at bounding box center [850, 447] width 107 height 28
